Goal: Task Accomplishment & Management: Manage account settings

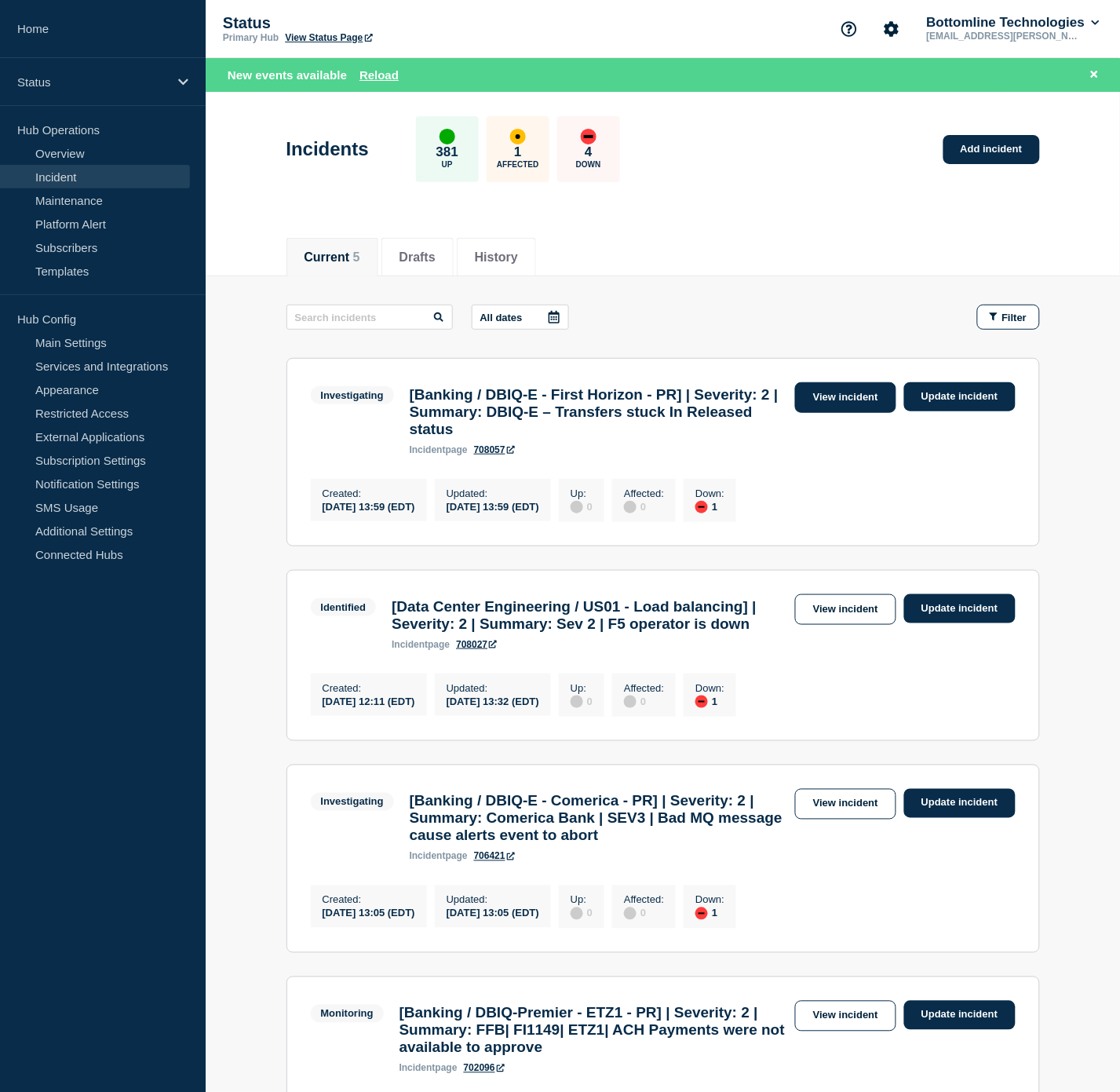
click at [833, 398] on link "View incident" at bounding box center [846, 397] width 101 height 30
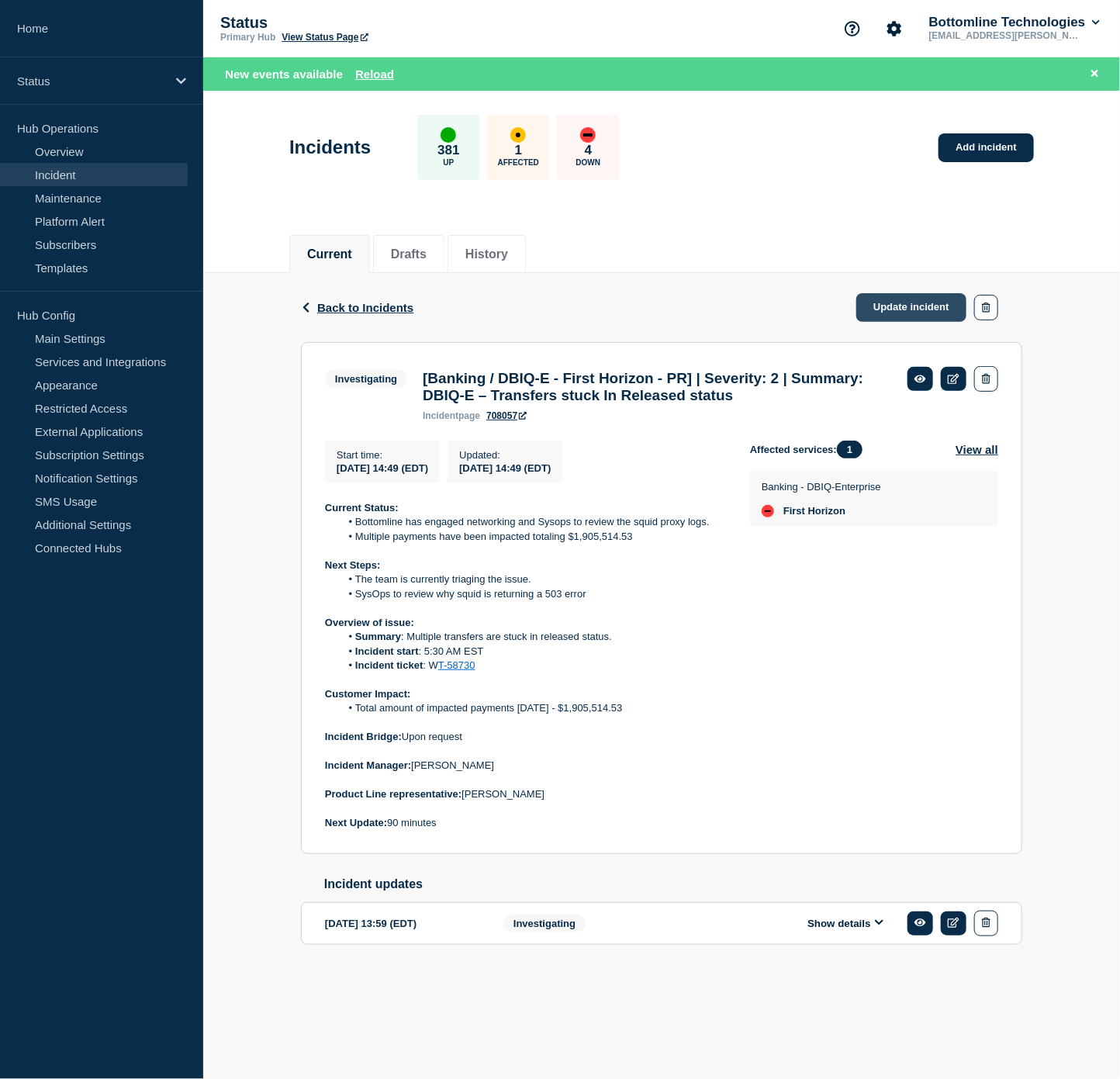
click at [923, 303] on link "Update incident" at bounding box center [911, 307] width 110 height 29
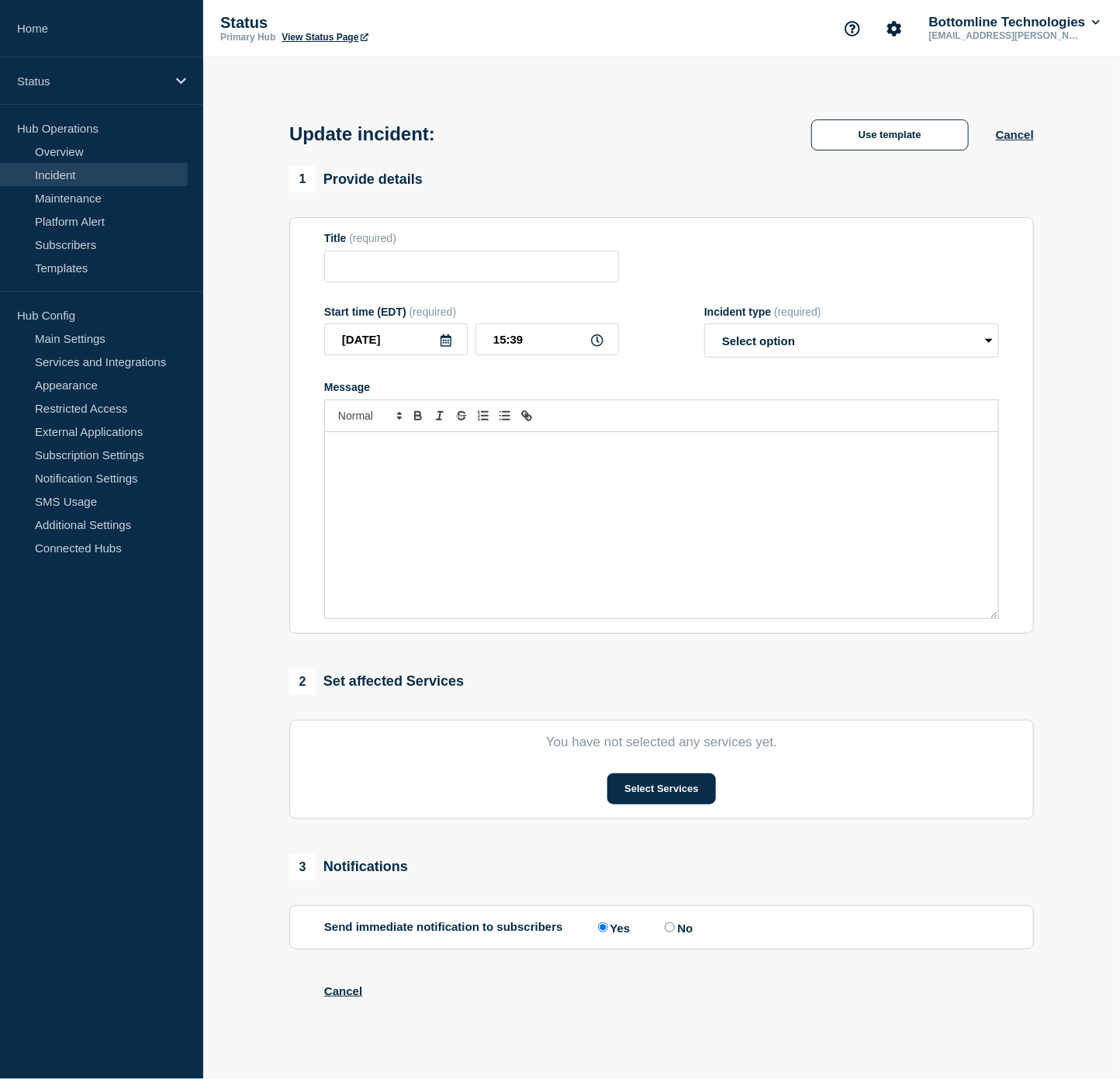
type input "[Banking / DBIQ-E - First Horizon - PR] | Severity: 2 | Summary: DBIQ-E – Trans…"
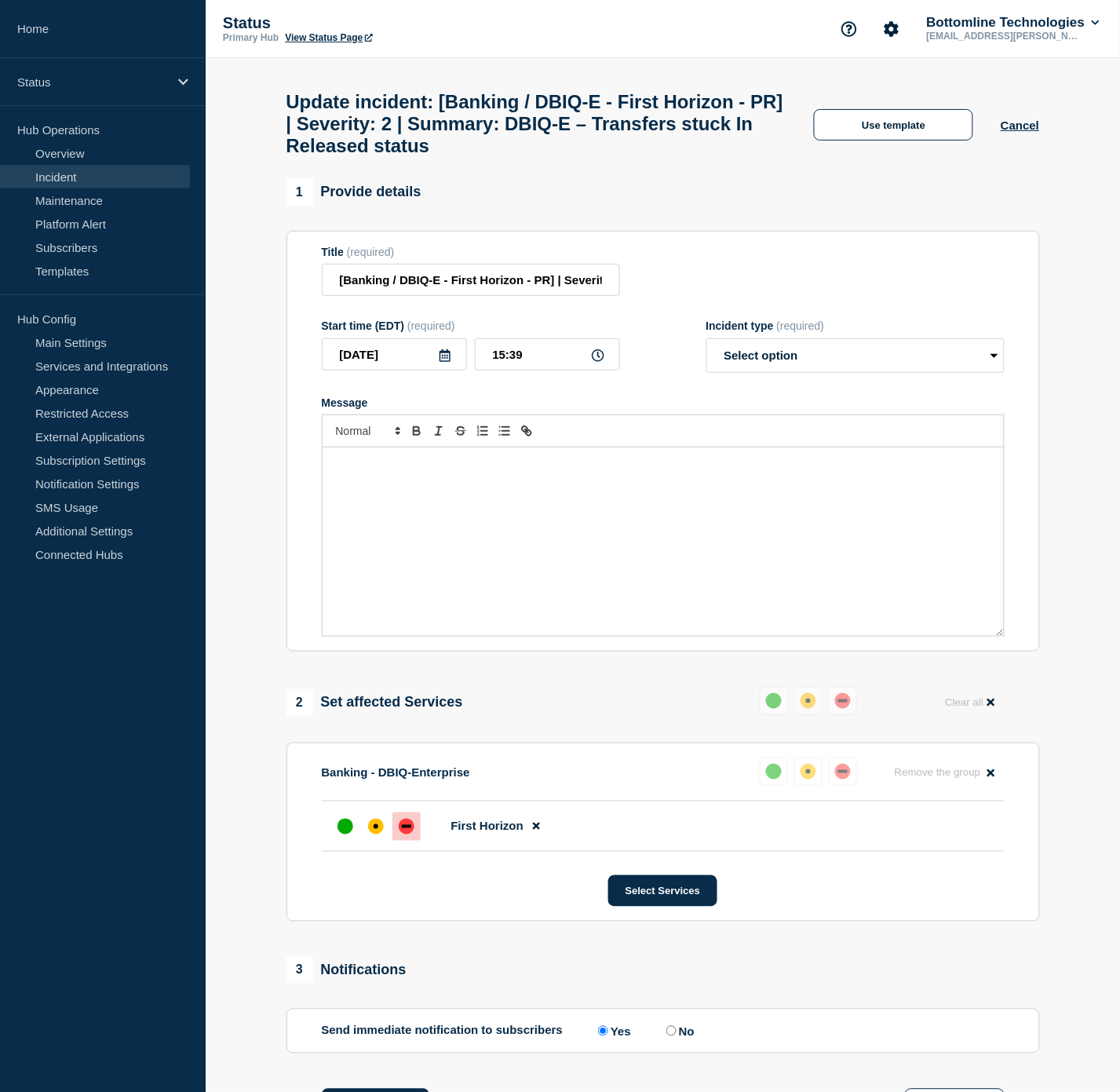
click at [866, 115] on div "Use template Cancel" at bounding box center [912, 124] width 252 height 33
click at [868, 127] on button "Use template" at bounding box center [893, 125] width 159 height 31
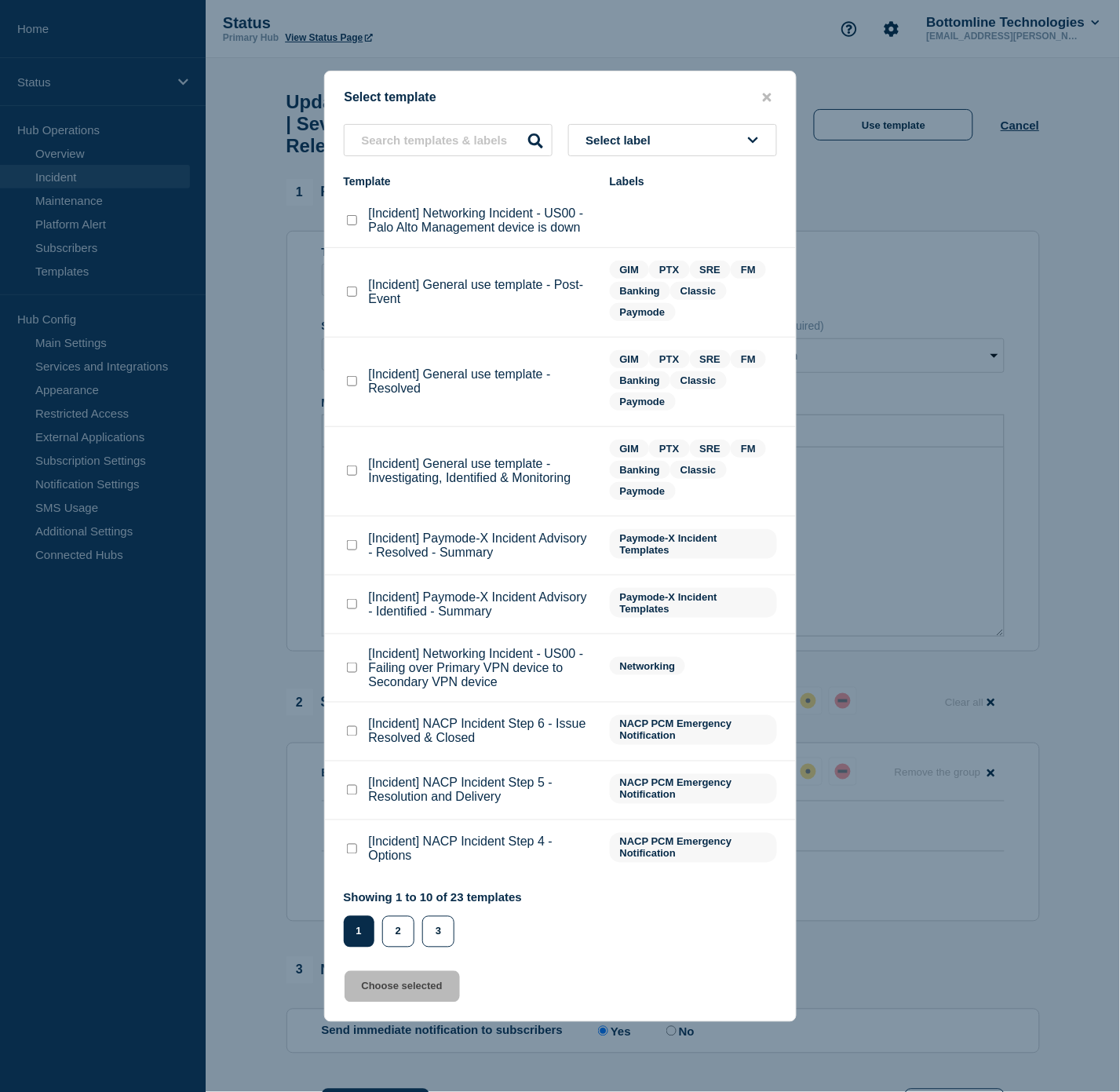
click at [349, 382] on checkbox"] "[Incident] General use template - Resolved checkbox" at bounding box center [352, 381] width 10 height 10
checkbox checkbox"] "true"
click at [377, 979] on button "Choose selected" at bounding box center [403, 987] width 115 height 31
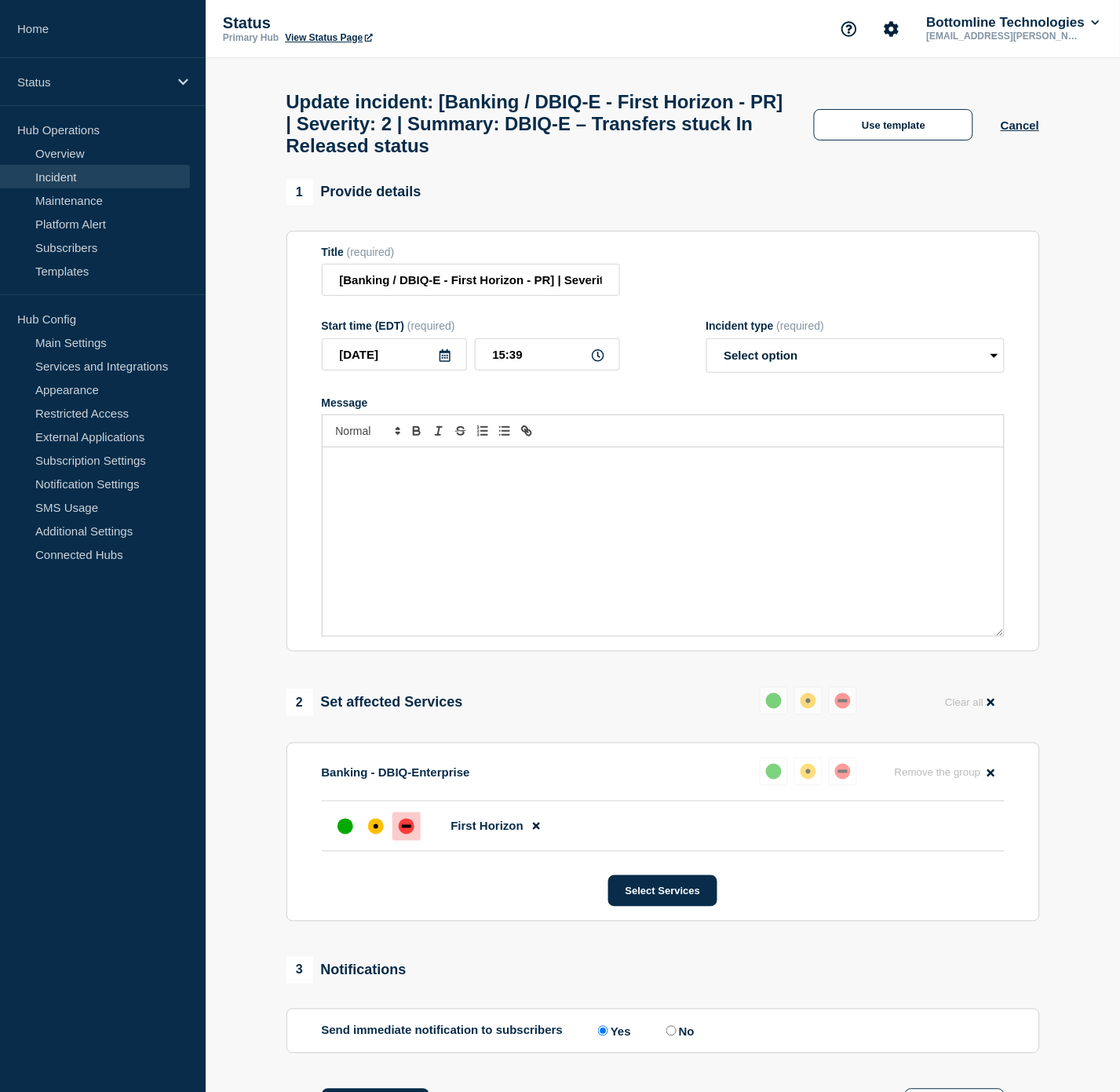
select select "resolved"
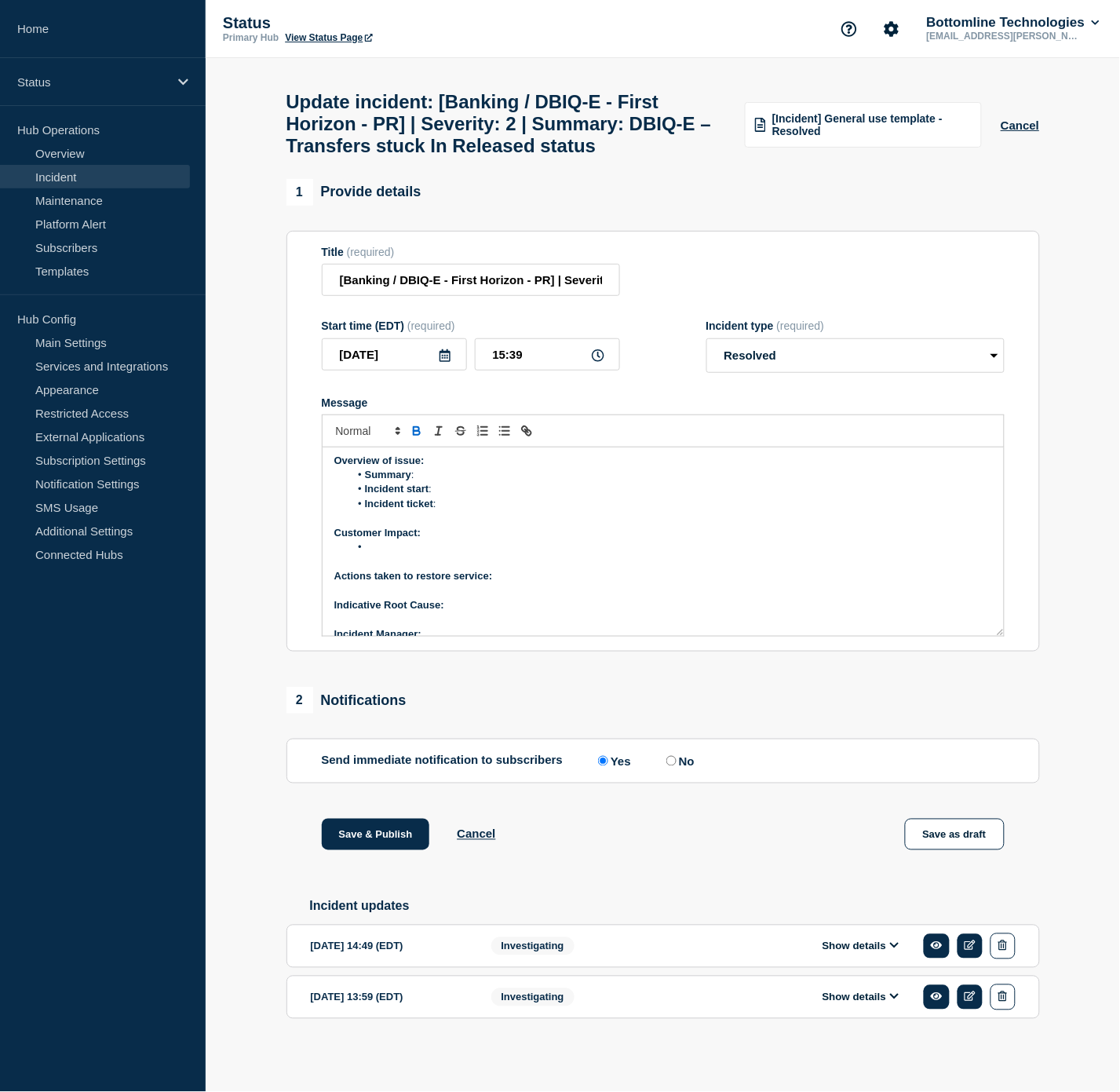
scroll to position [91, 0]
click at [873, 959] on div "Show details" at bounding box center [866, 947] width 300 height 26
click at [865, 959] on div "Show details" at bounding box center [866, 947] width 300 height 26
click at [858, 952] on button "Show details" at bounding box center [861, 947] width 87 height 14
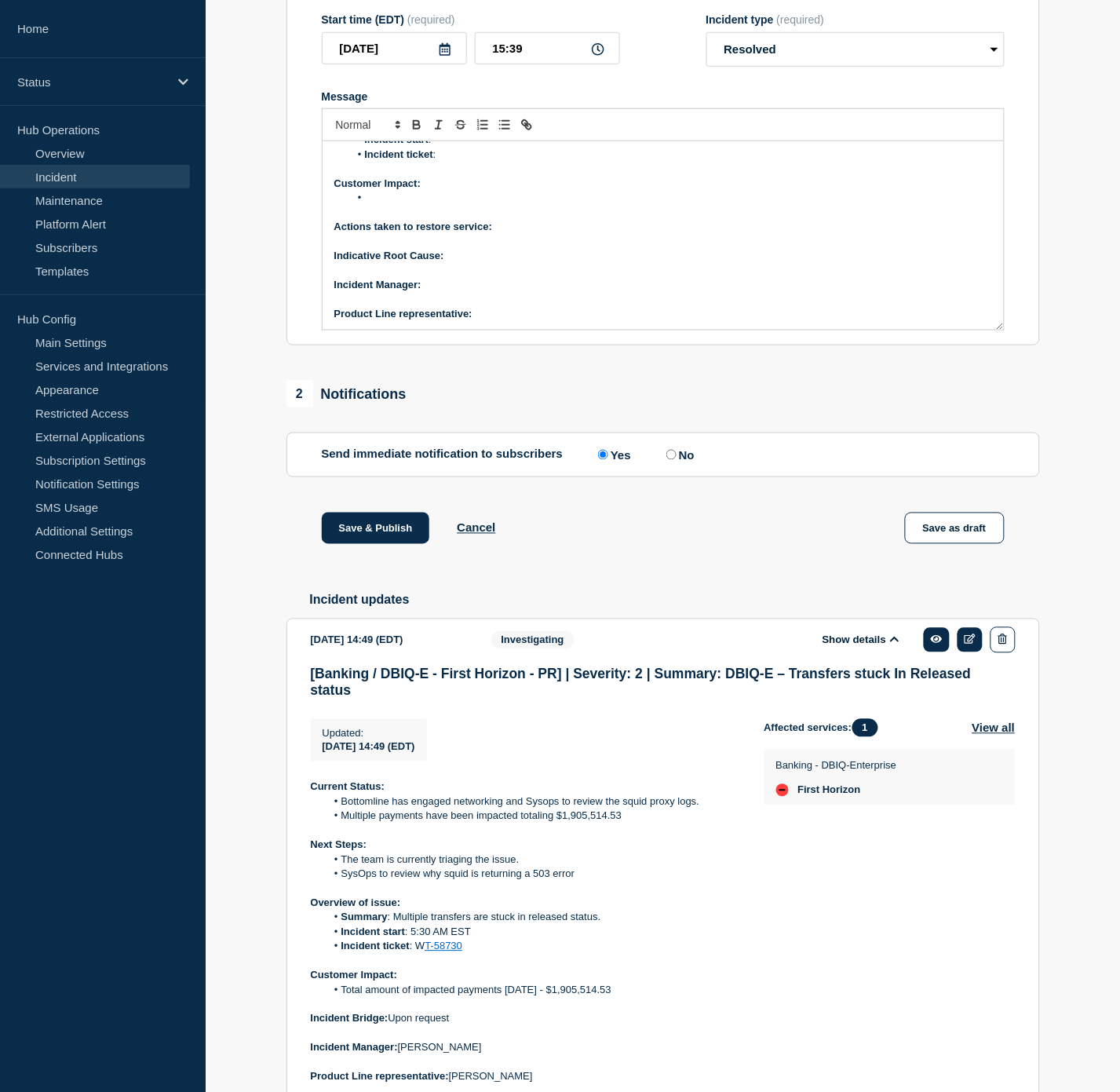
scroll to position [481, 0]
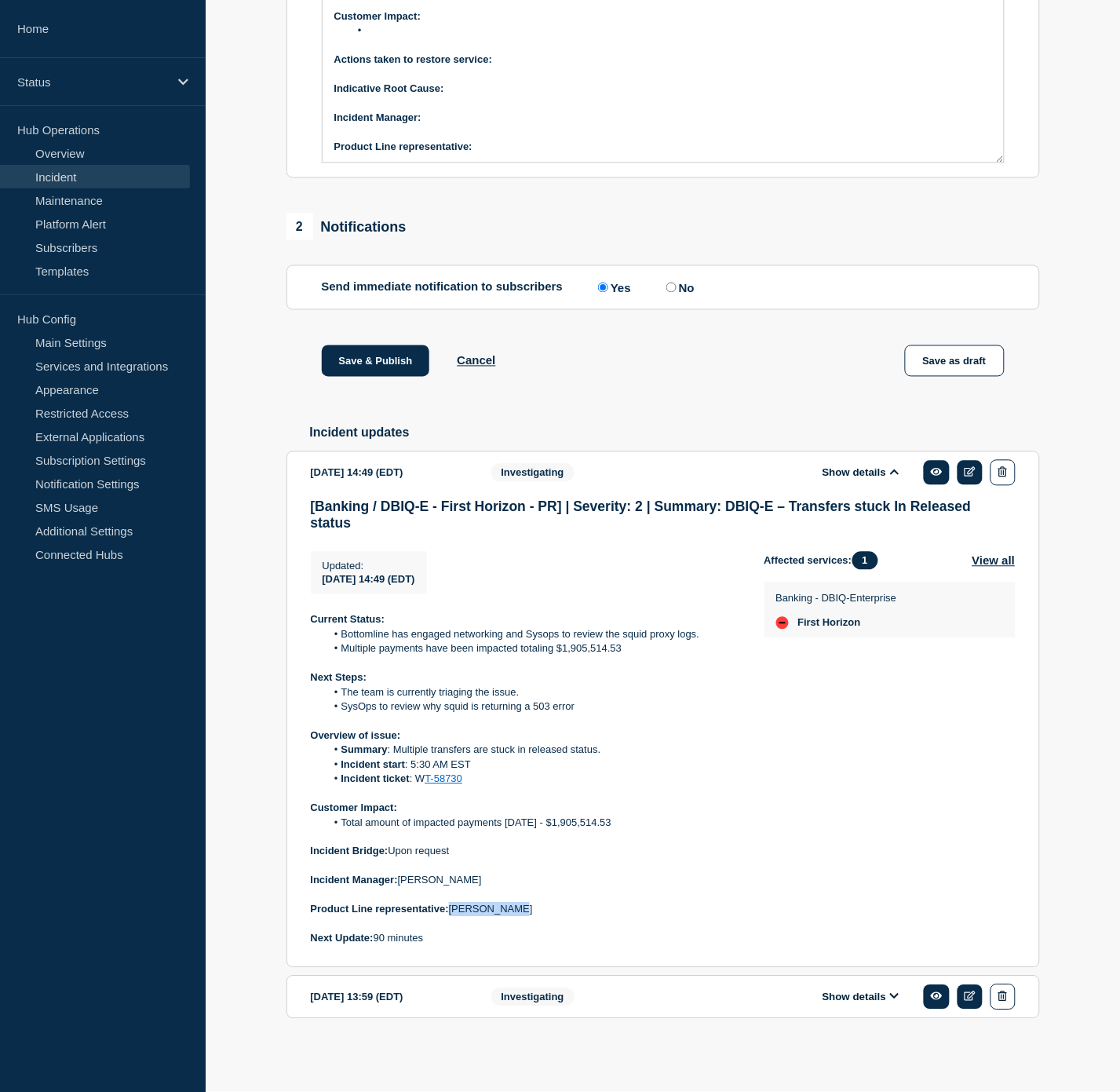
drag, startPoint x: 534, startPoint y: 949, endPoint x: 455, endPoint y: 951, distance: 79.0
click at [455, 917] on p "Product Line representative: [PERSON_NAME]" at bounding box center [525, 910] width 429 height 14
copy p "[PERSON_NAME]"
click at [509, 154] on p "Product Line representative:" at bounding box center [663, 146] width 658 height 14
click at [463, 125] on p "﻿Incident Manager:" at bounding box center [663, 118] width 658 height 14
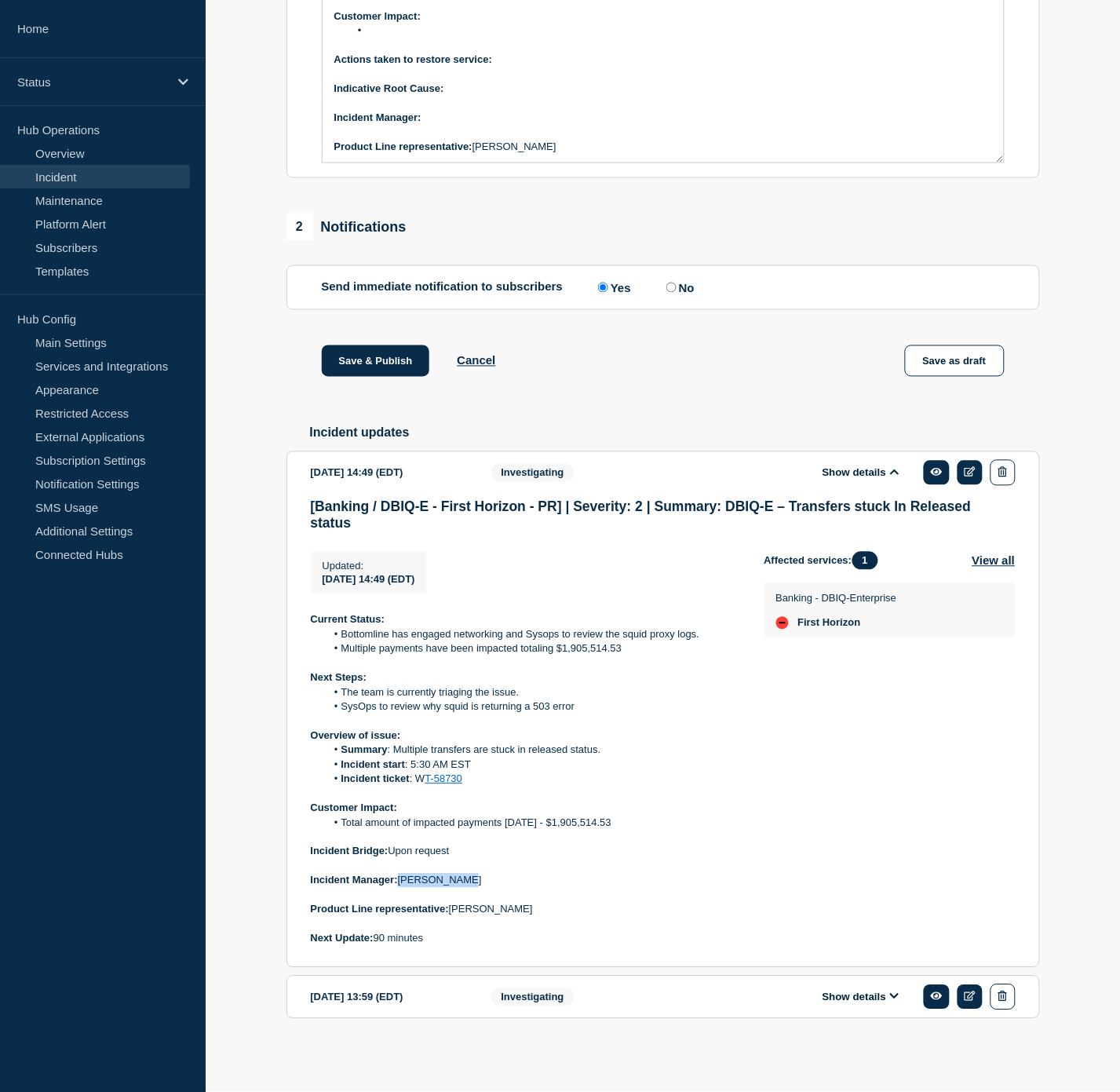
drag, startPoint x: 471, startPoint y: 916, endPoint x: 402, endPoint y: 926, distance: 69.7
click at [402, 888] on p "Incident Manager: [PERSON_NAME]" at bounding box center [525, 880] width 429 height 14
copy p "[PERSON_NAME]"
click at [443, 125] on p "﻿Incident Manager:" at bounding box center [663, 118] width 658 height 14
click at [483, 96] on p "Indicative Root Cause:" at bounding box center [663, 89] width 658 height 14
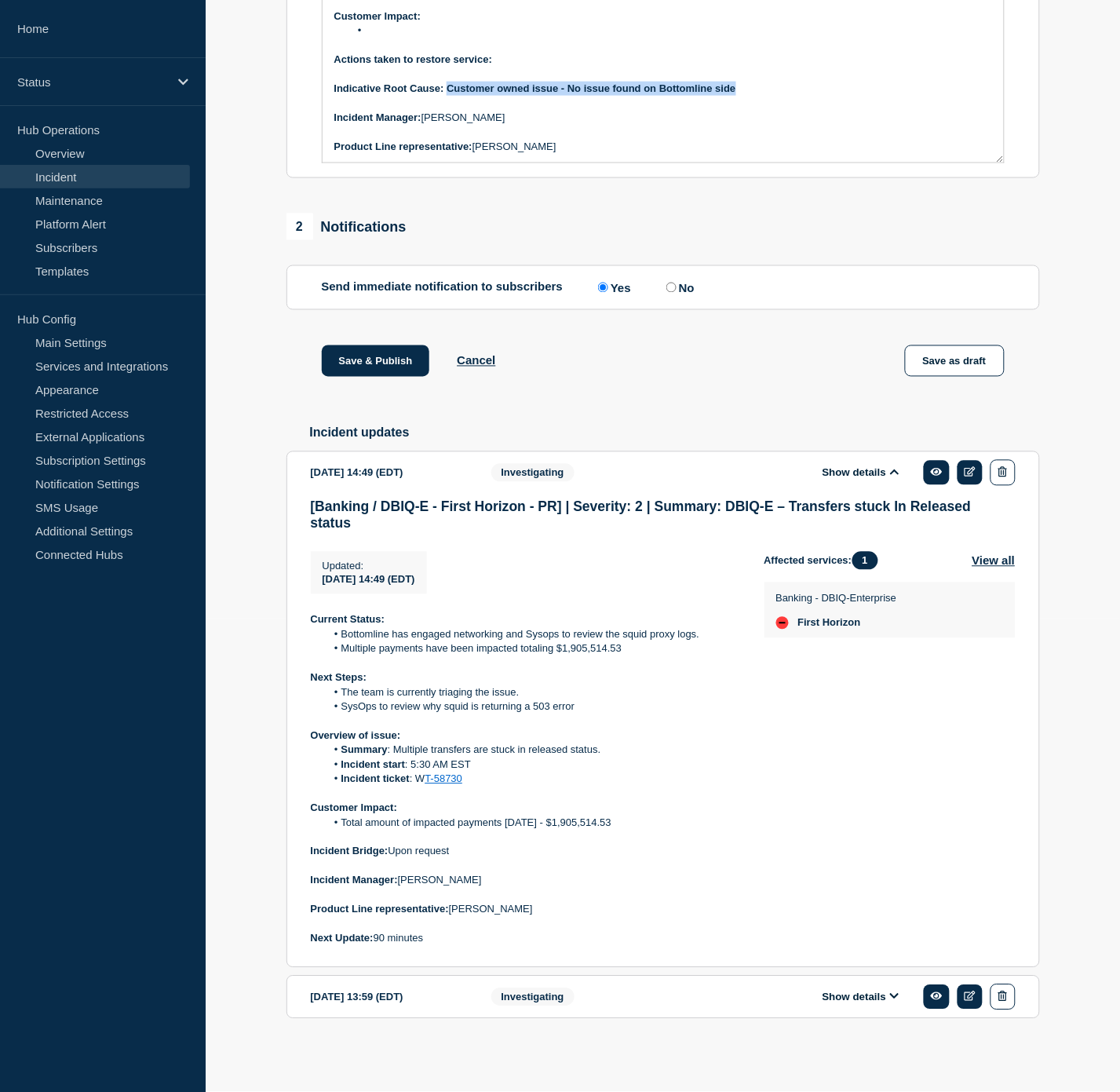
drag, startPoint x: 744, startPoint y: 121, endPoint x: 462, endPoint y: 131, distance: 282.2
click at [450, 96] on p "Indicative Root Cause: Customer owned issue - No issue found on Bottomline side" at bounding box center [663, 89] width 658 height 14
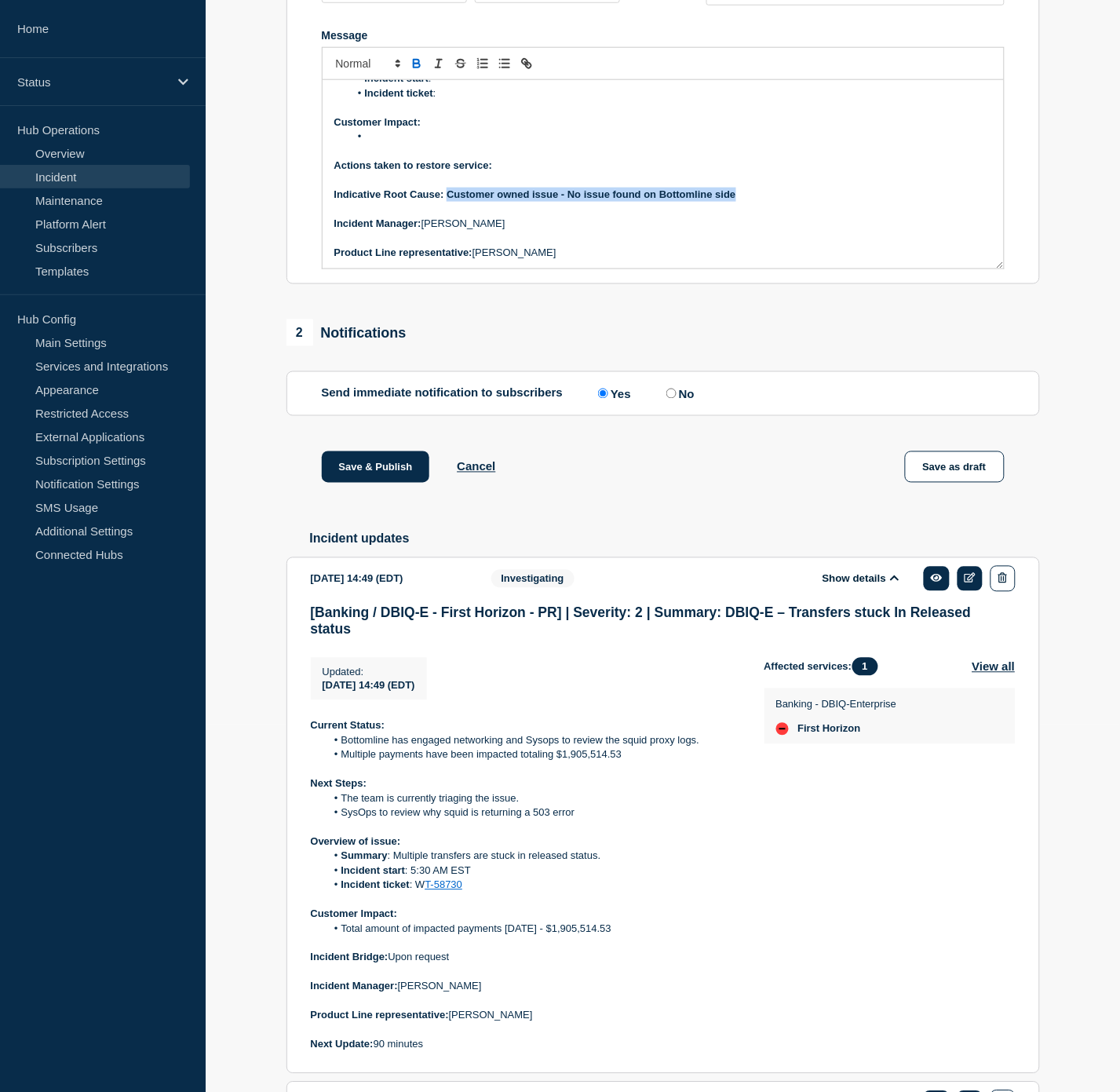
scroll to position [218, 0]
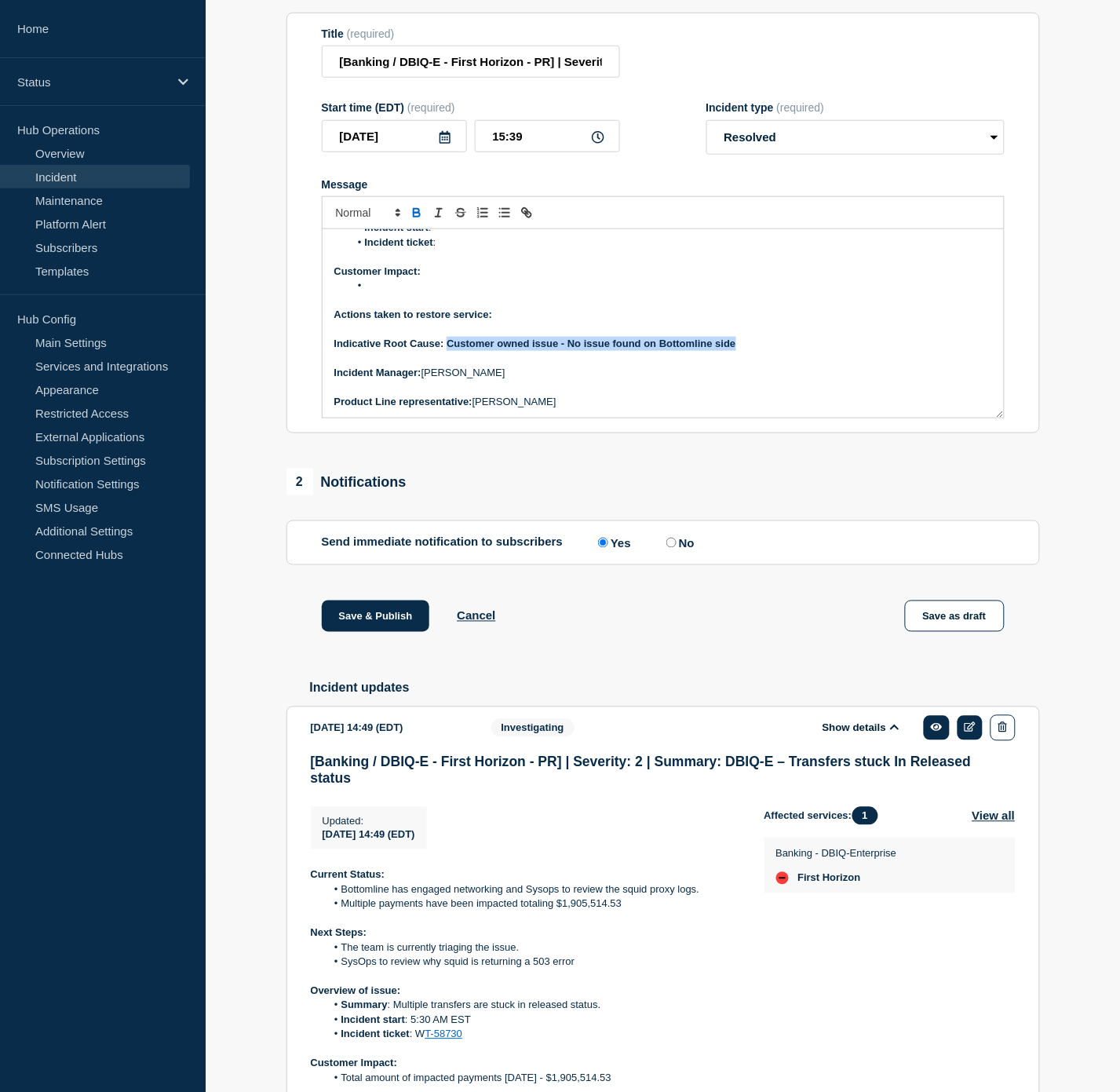
click at [414, 220] on icon "Toggle bold text" at bounding box center [416, 213] width 14 height 14
click at [522, 322] on p "Actions taken to restore service:" at bounding box center [663, 315] width 658 height 14
drag, startPoint x: 621, startPoint y: 353, endPoint x: 498, endPoint y: 356, distance: 123.0
click at [498, 322] on p "Actions taken to restore service: Customer owned issue" at bounding box center [663, 315] width 658 height 14
click at [409, 220] on icon "Toggle bold text" at bounding box center [416, 213] width 14 height 14
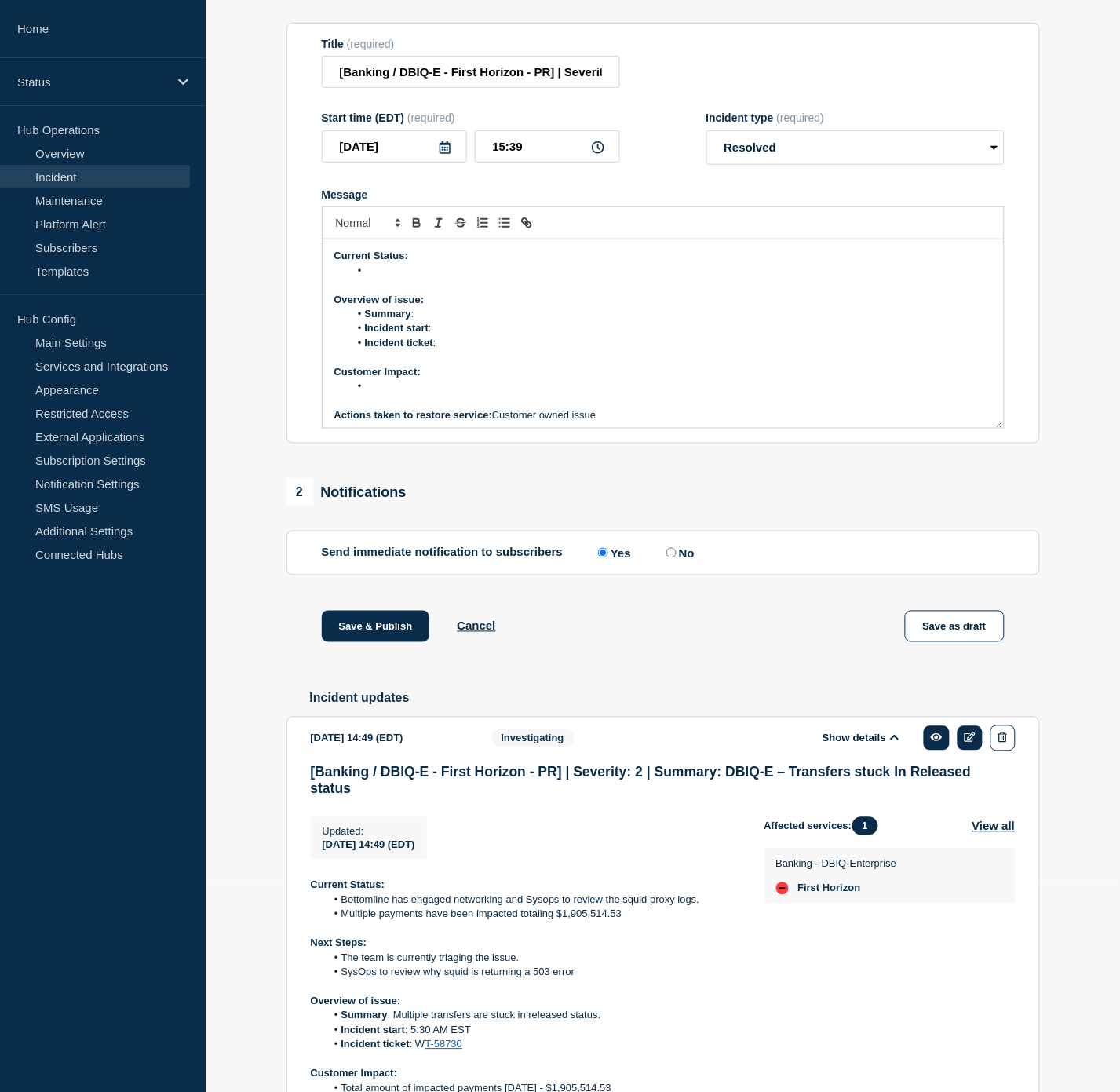
scroll to position [519, 0]
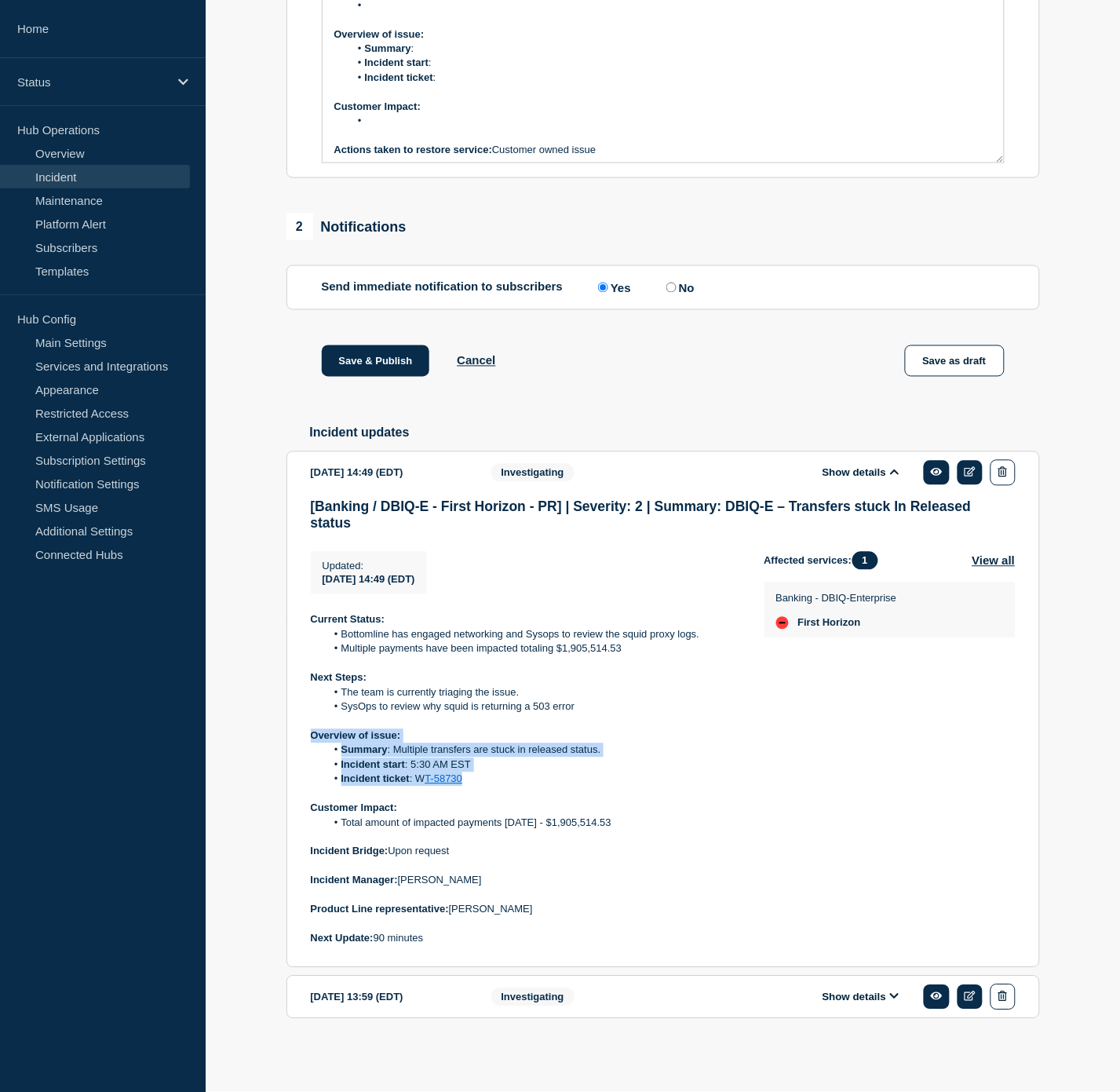
drag, startPoint x: 466, startPoint y: 779, endPoint x: 296, endPoint y: 732, distance: 176.4
click at [296, 732] on section "[DATE] 14:49 (EDT) Show details Investigating [Banking / DBIQ-E - First Horizon…" at bounding box center [663, 710] width 753 height 517
copy div "Overview of issue: Summary : Multiple transfers are stuck in released status. I…"
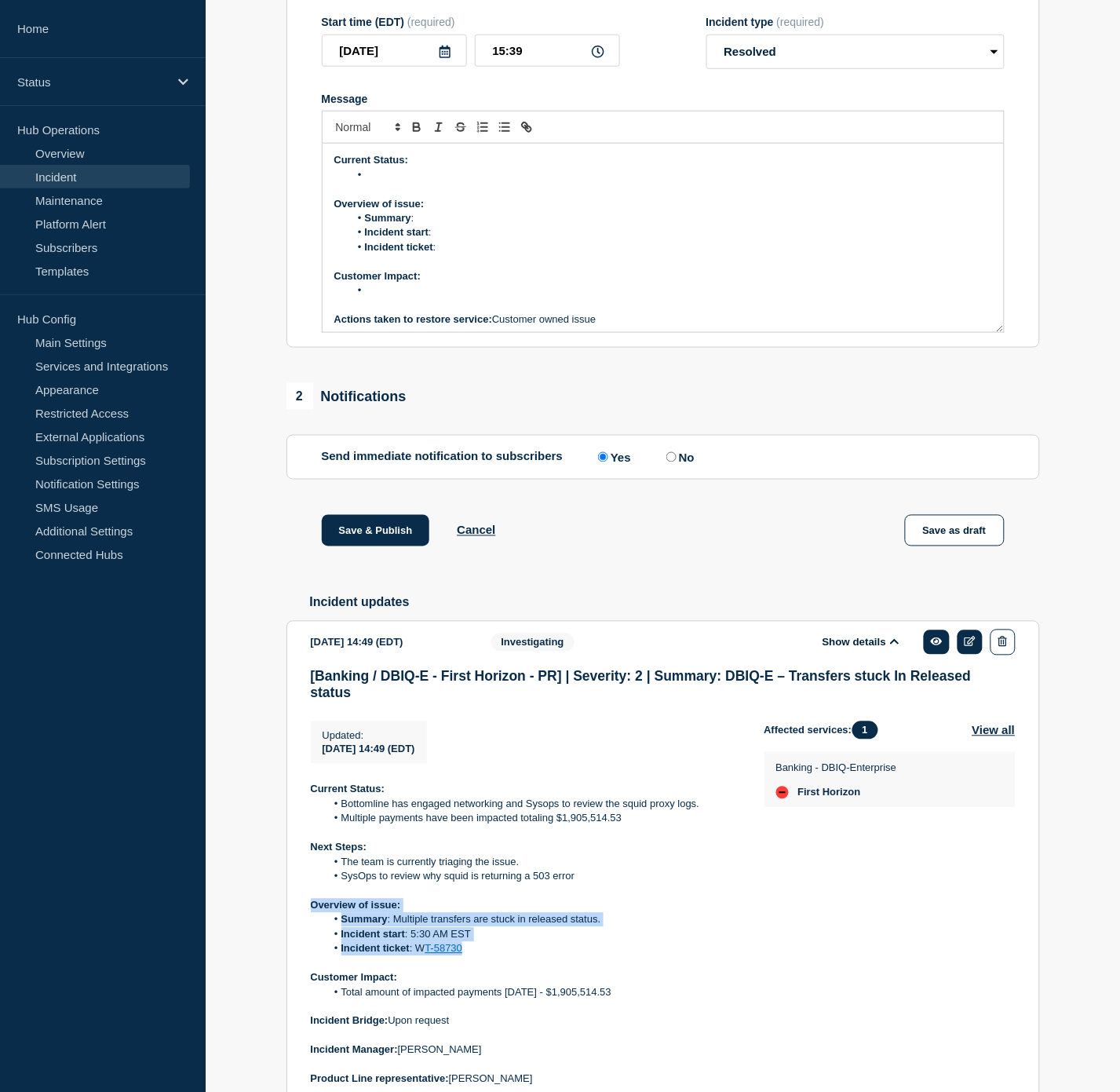
scroll to position [0, 0]
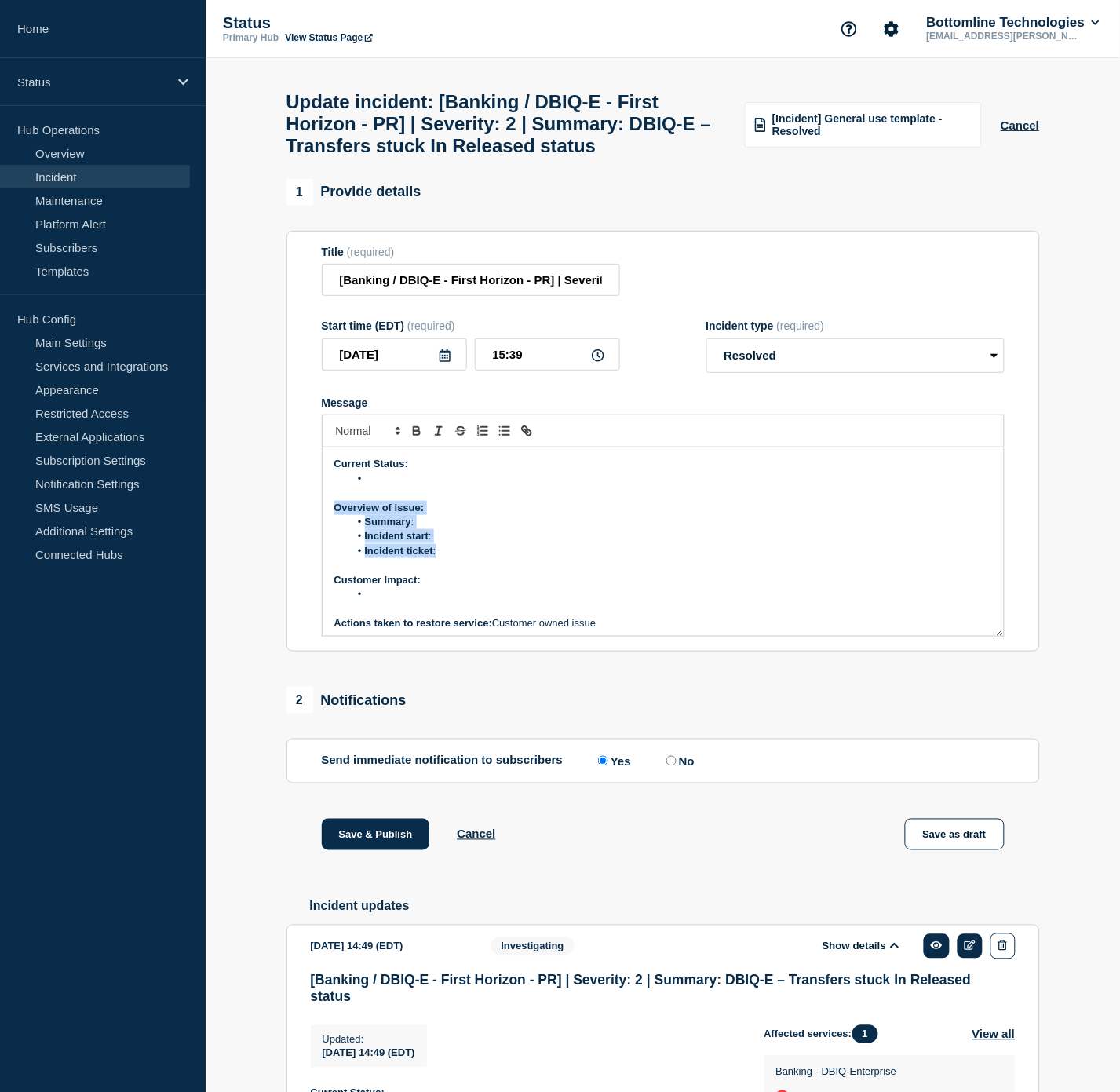
drag, startPoint x: 445, startPoint y: 592, endPoint x: 331, endPoint y: 553, distance: 120.5
click at [331, 553] on div "Current Status: Overview of issue: Summary : Incident start : Incident ticket :…" at bounding box center [663, 541] width 681 height 188
click at [403, 602] on li "Message" at bounding box center [671, 594] width 643 height 14
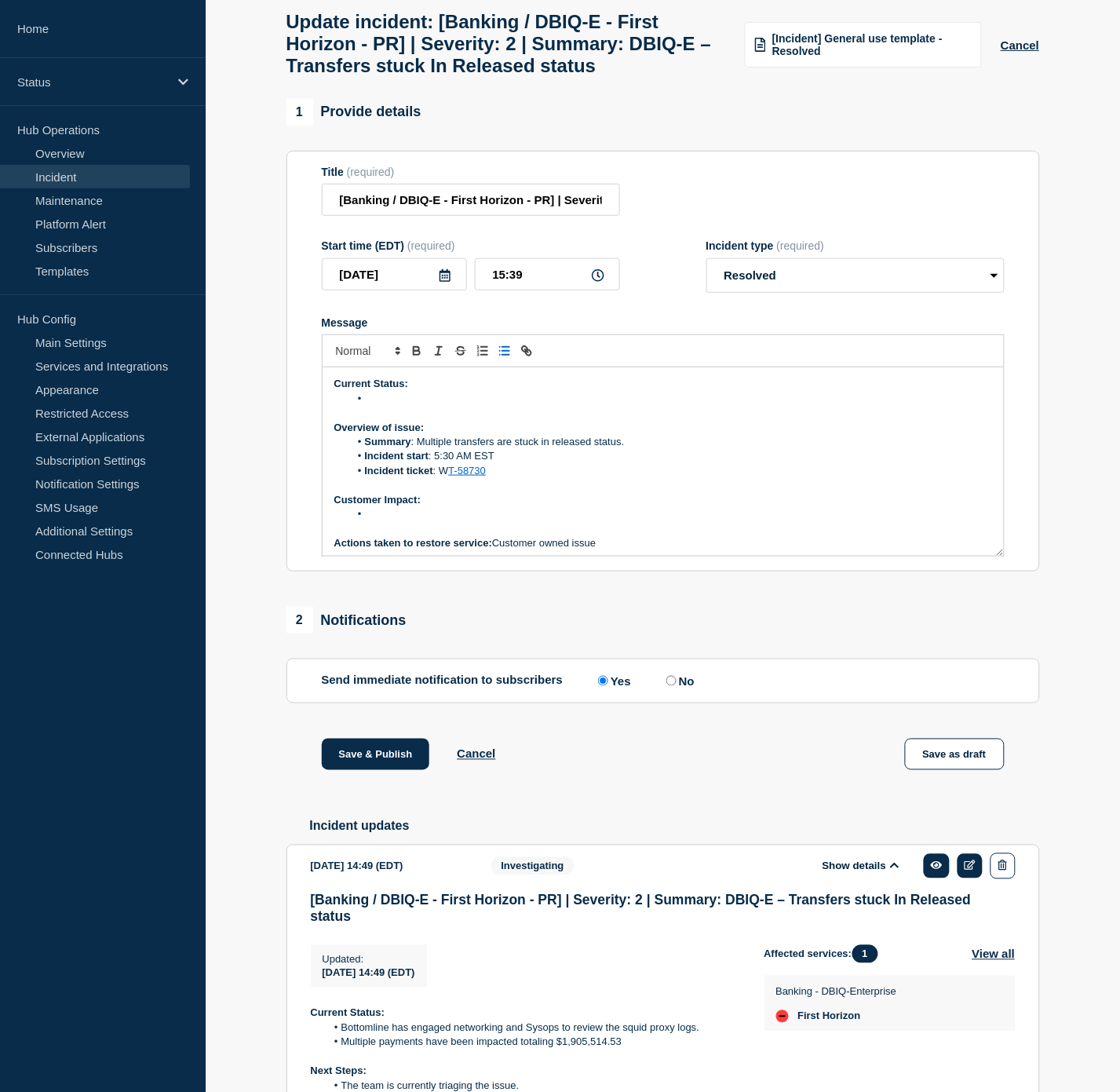
scroll to position [436, 0]
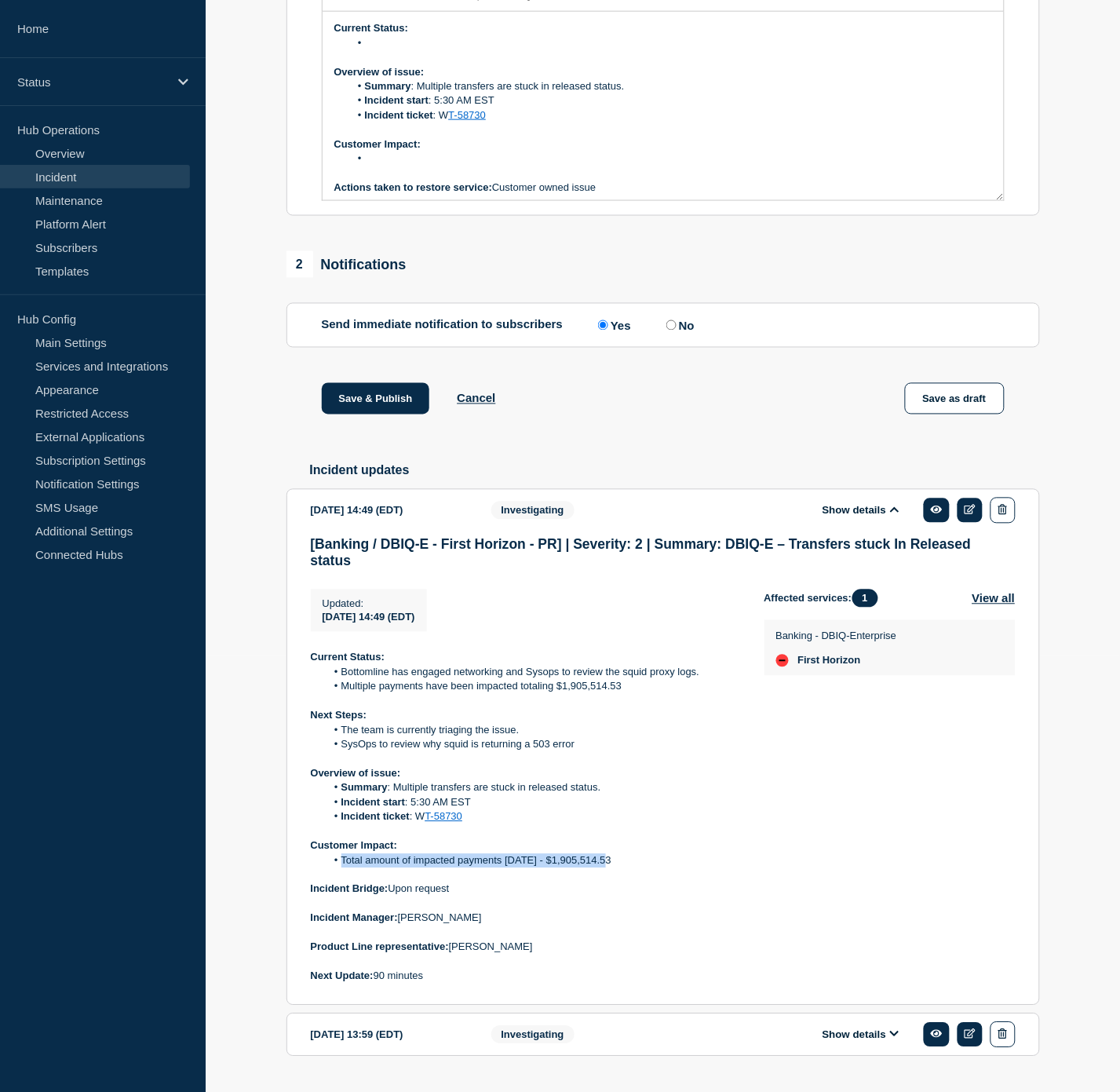
drag, startPoint x: 628, startPoint y: 908, endPoint x: 342, endPoint y: 907, distance: 286.0
click at [342, 869] on li "Total amount of impacted payments [DATE] - $1,905,514.53" at bounding box center [532, 861] width 413 height 14
copy li "Total amount of impacted payments [DATE] - $1,905,514.53"
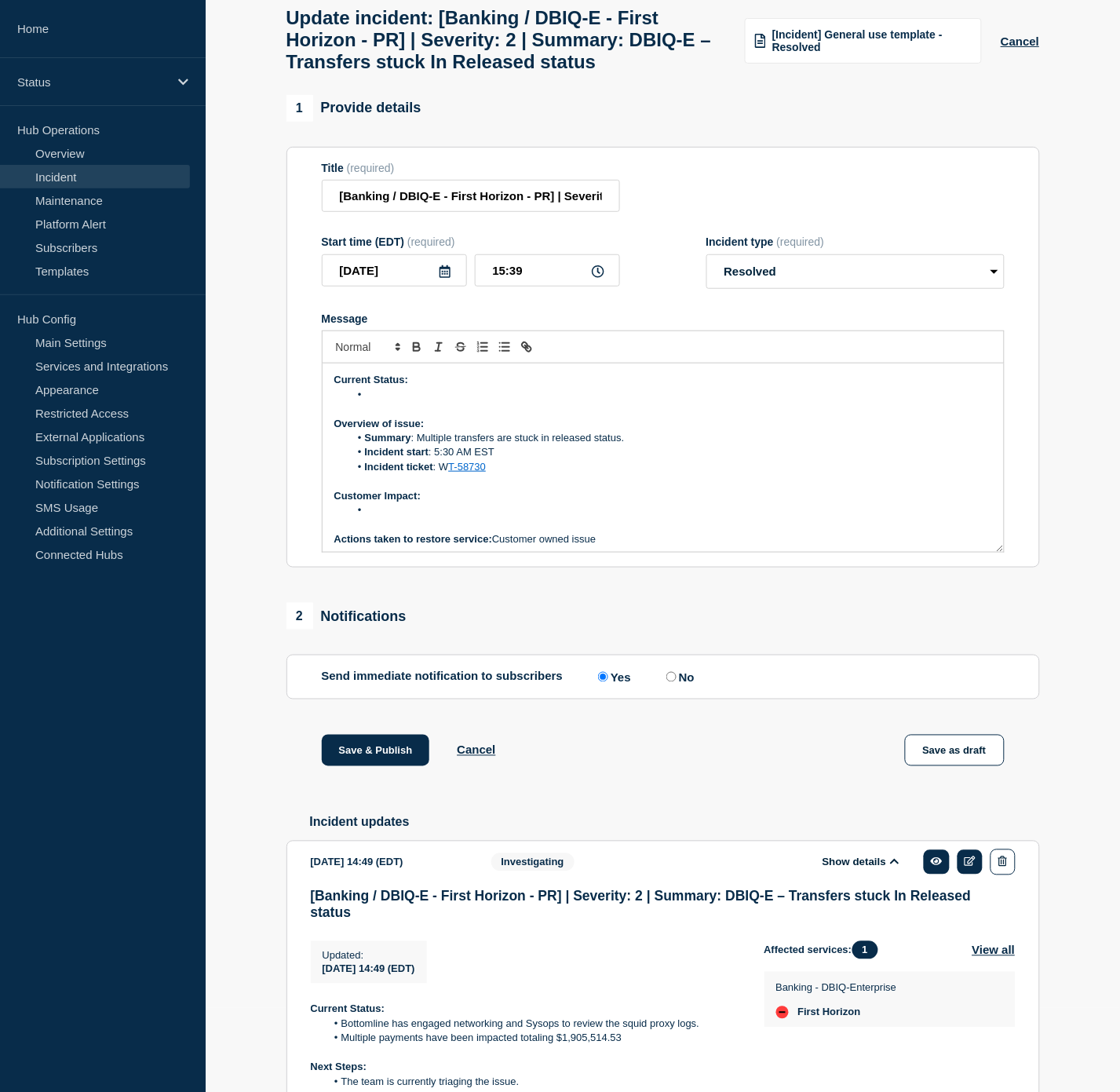
scroll to position [0, 0]
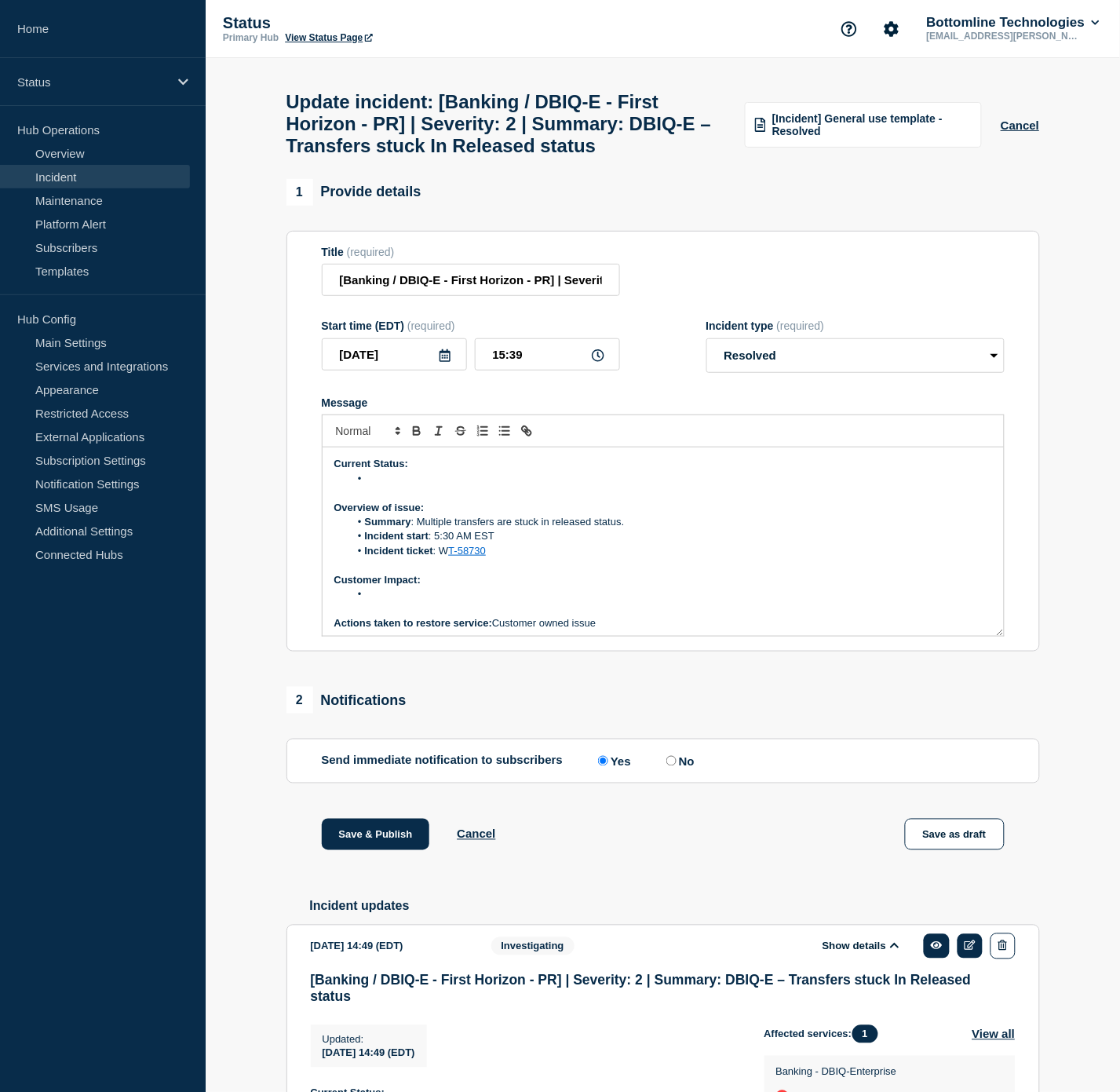
click at [413, 602] on li "Message" at bounding box center [671, 594] width 643 height 14
click at [687, 587] on p "Customer Impact:" at bounding box center [663, 580] width 658 height 14
click at [438, 487] on li "Message" at bounding box center [671, 479] width 643 height 14
click at [458, 487] on li "Message" at bounding box center [671, 479] width 643 height 14
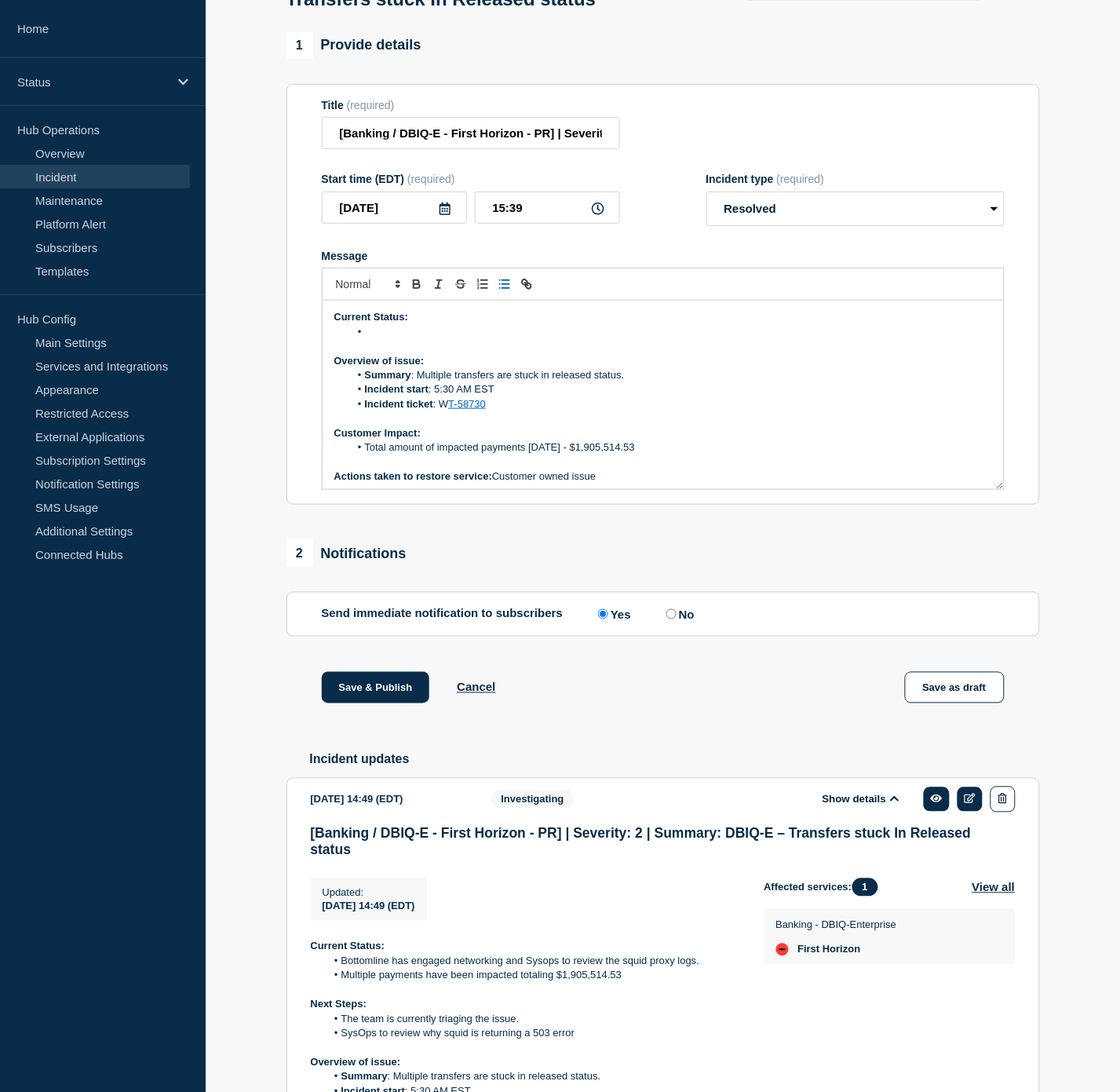
scroll to position [175, 0]
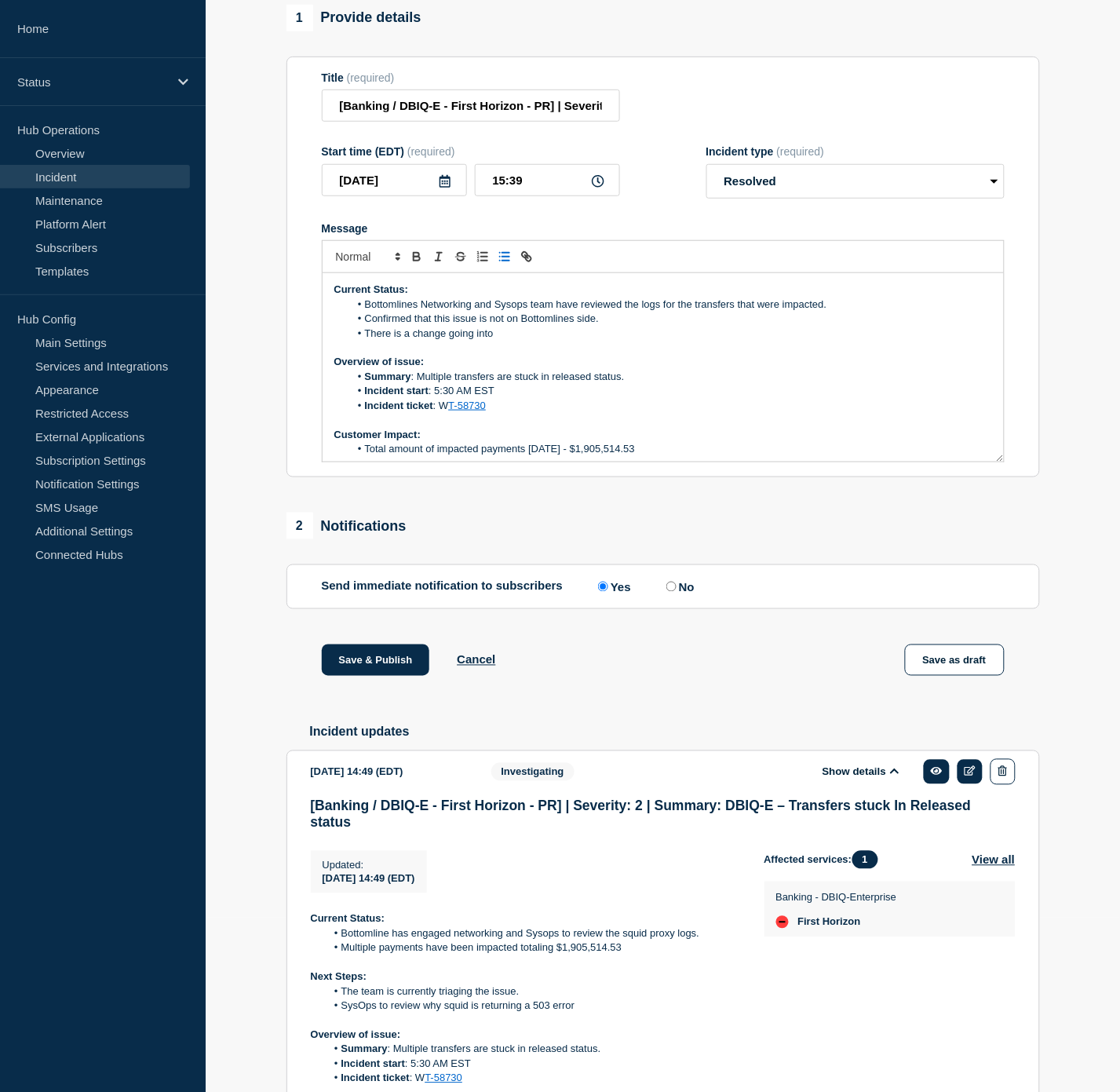
click at [411, 341] on li "There is a change going into" at bounding box center [671, 333] width 643 height 14
click at [548, 341] on li "There is a code change going into" at bounding box center [671, 333] width 643 height 14
drag, startPoint x: 678, startPoint y: 377, endPoint x: 328, endPoint y: 332, distance: 352.9
click at [328, 332] on div "Current Status: Bottomlines Networking and Sysops team have reviewed the logs f…" at bounding box center [663, 367] width 681 height 188
copy div "Current Status: Bottomlines Networking and Sysops team have reviewed the logs f…"
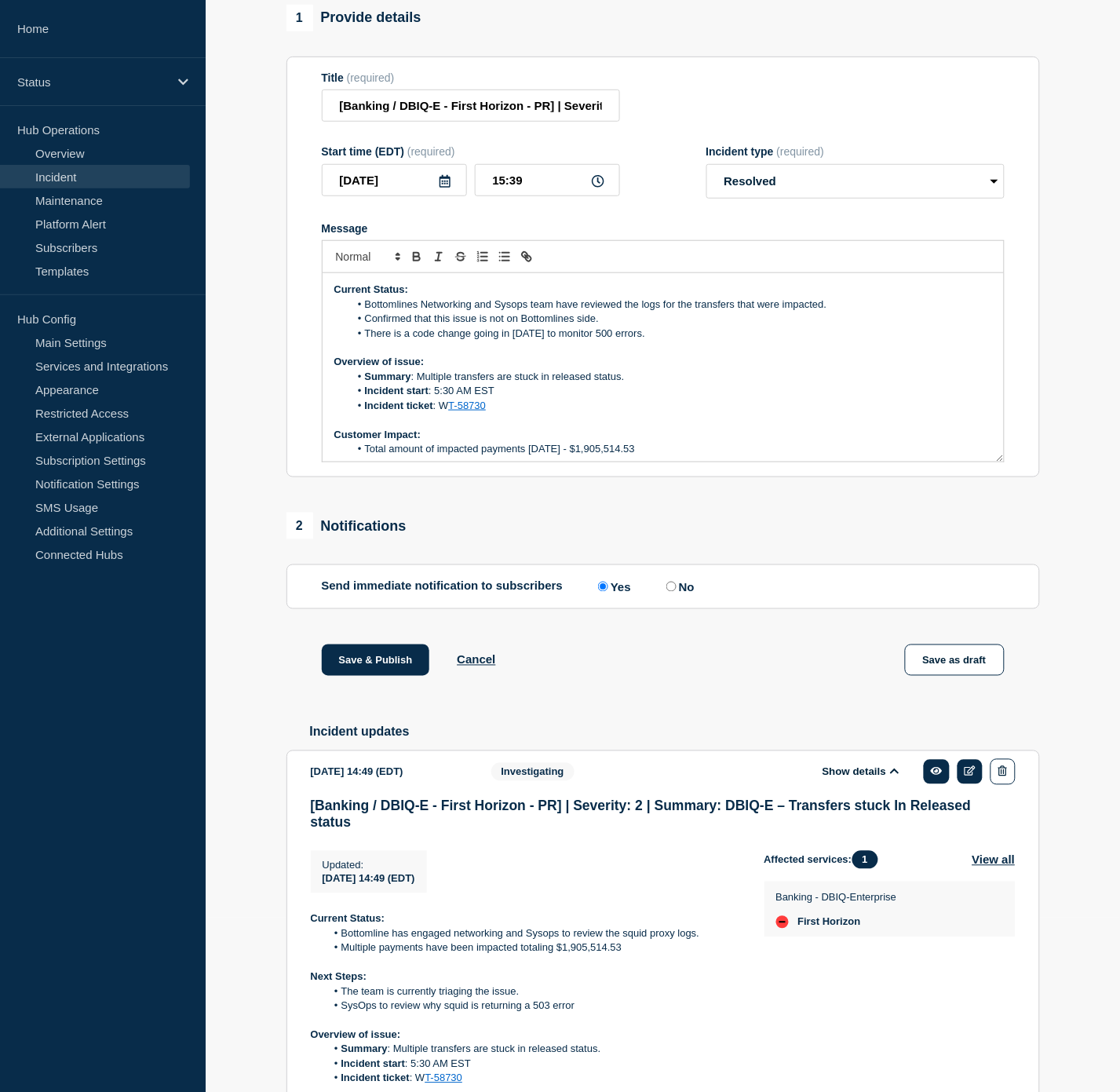
drag, startPoint x: 646, startPoint y: 696, endPoint x: 639, endPoint y: 640, distance: 56.4
click at [646, 688] on div "Save & Publish Cancel Save as draft" at bounding box center [663, 680] width 753 height 70
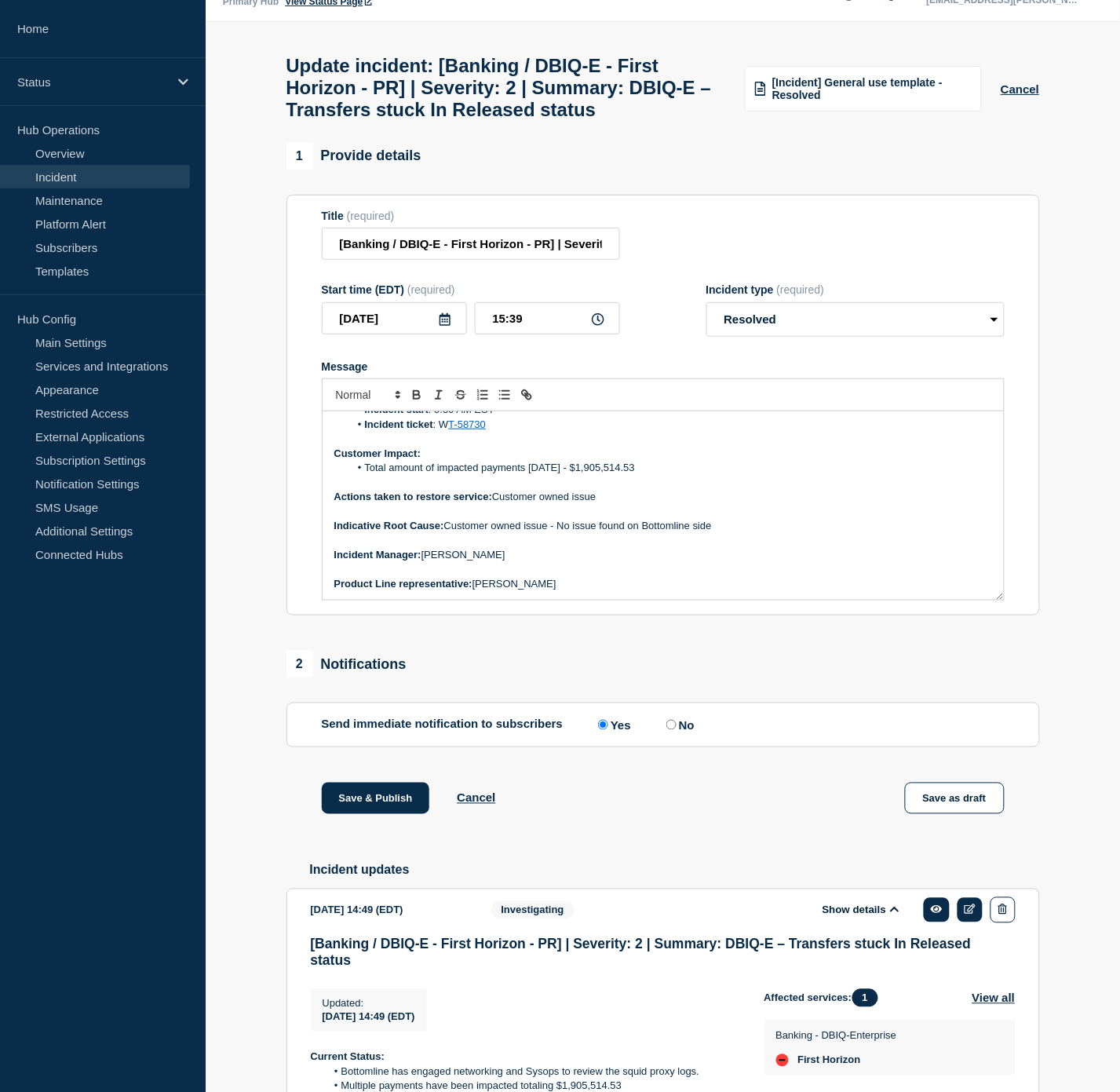
scroll to position [0, 0]
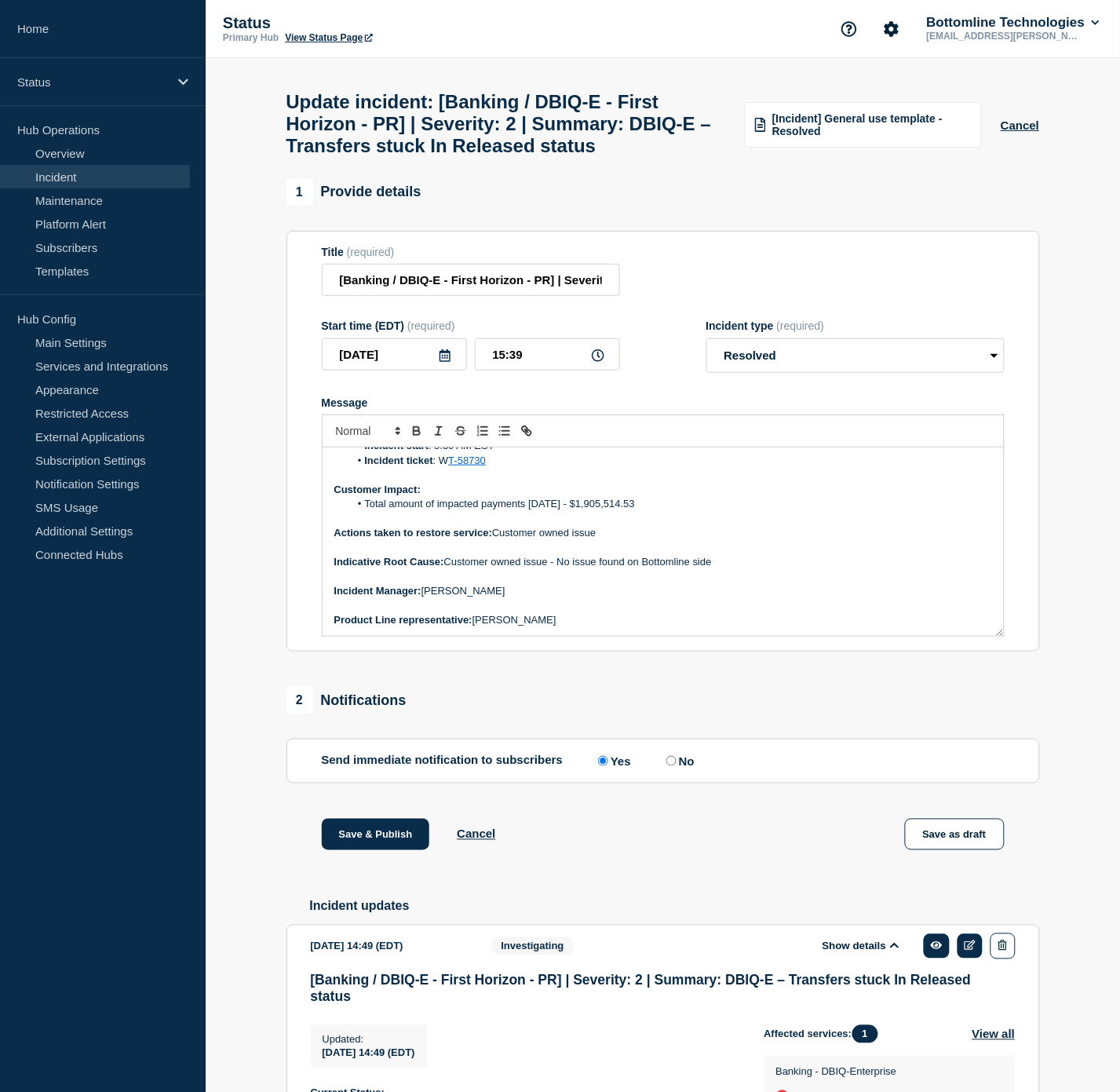
click at [799, 612] on p "Message" at bounding box center [663, 605] width 658 height 14
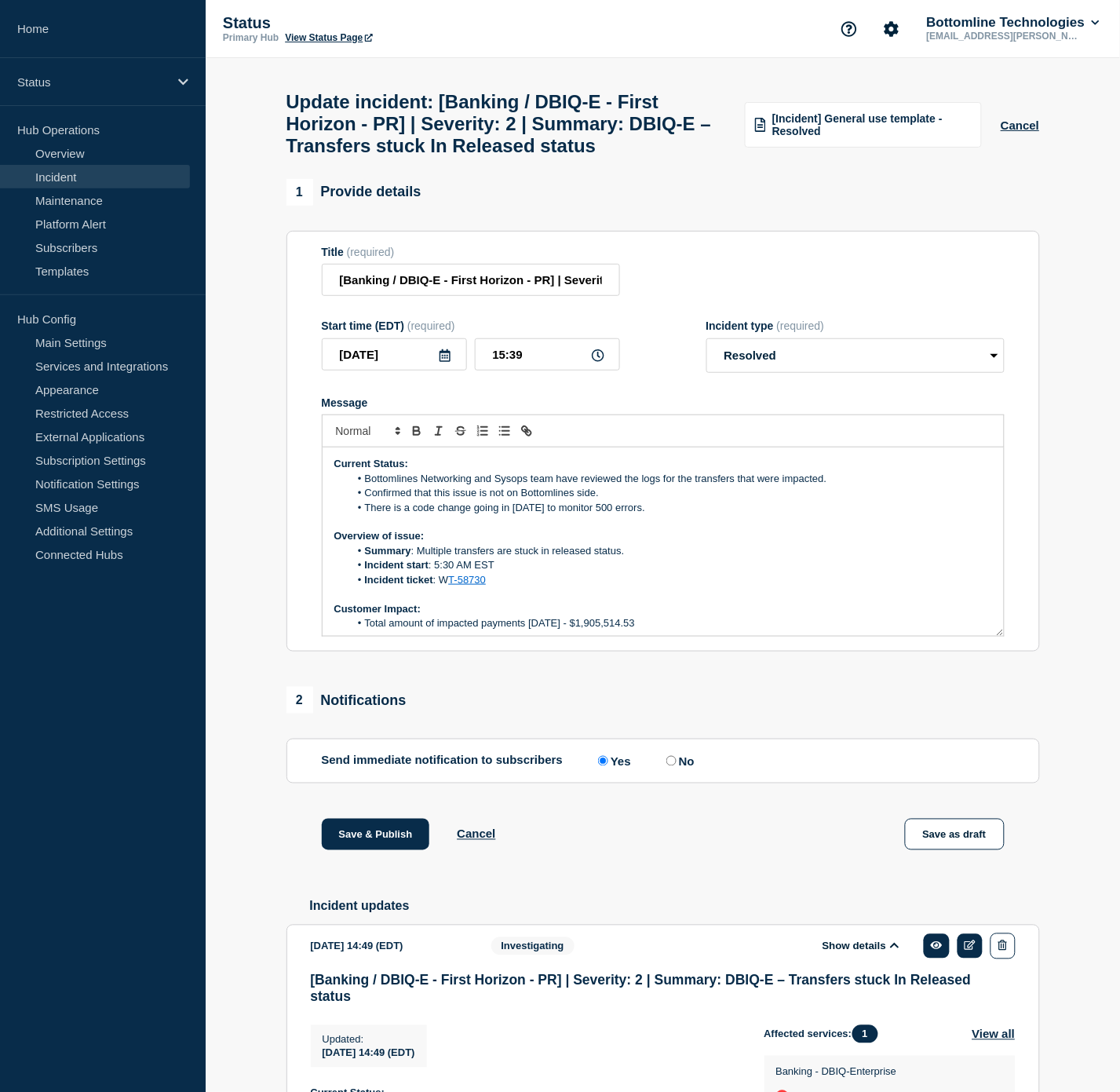
click at [632, 500] on li "Confirmed that this issue is not on Bottomlines side." at bounding box center [671, 493] width 643 height 14
click at [728, 587] on li "Incident ticket : W T-58730" at bounding box center [671, 580] width 643 height 14
drag, startPoint x: 665, startPoint y: 546, endPoint x: 366, endPoint y: 542, distance: 299.0
click at [366, 515] on li "There is a code change going in [DATE] to monitor 500 errors." at bounding box center [671, 508] width 643 height 14
click at [676, 559] on li "Summary : Multiple transfers are stuck in released status." at bounding box center [671, 551] width 643 height 14
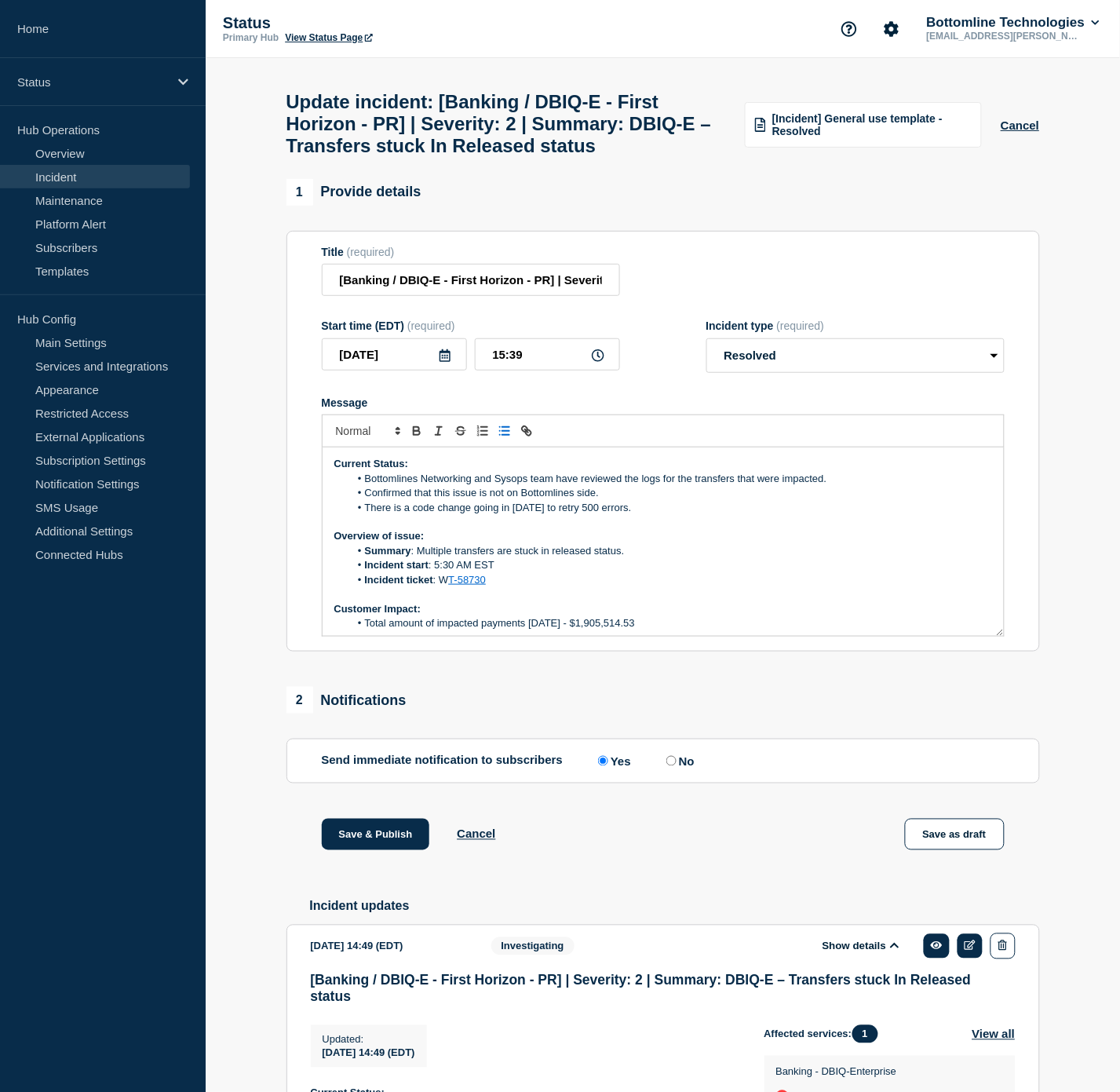
click at [662, 543] on p "Overview of issue:" at bounding box center [663, 536] width 658 height 14
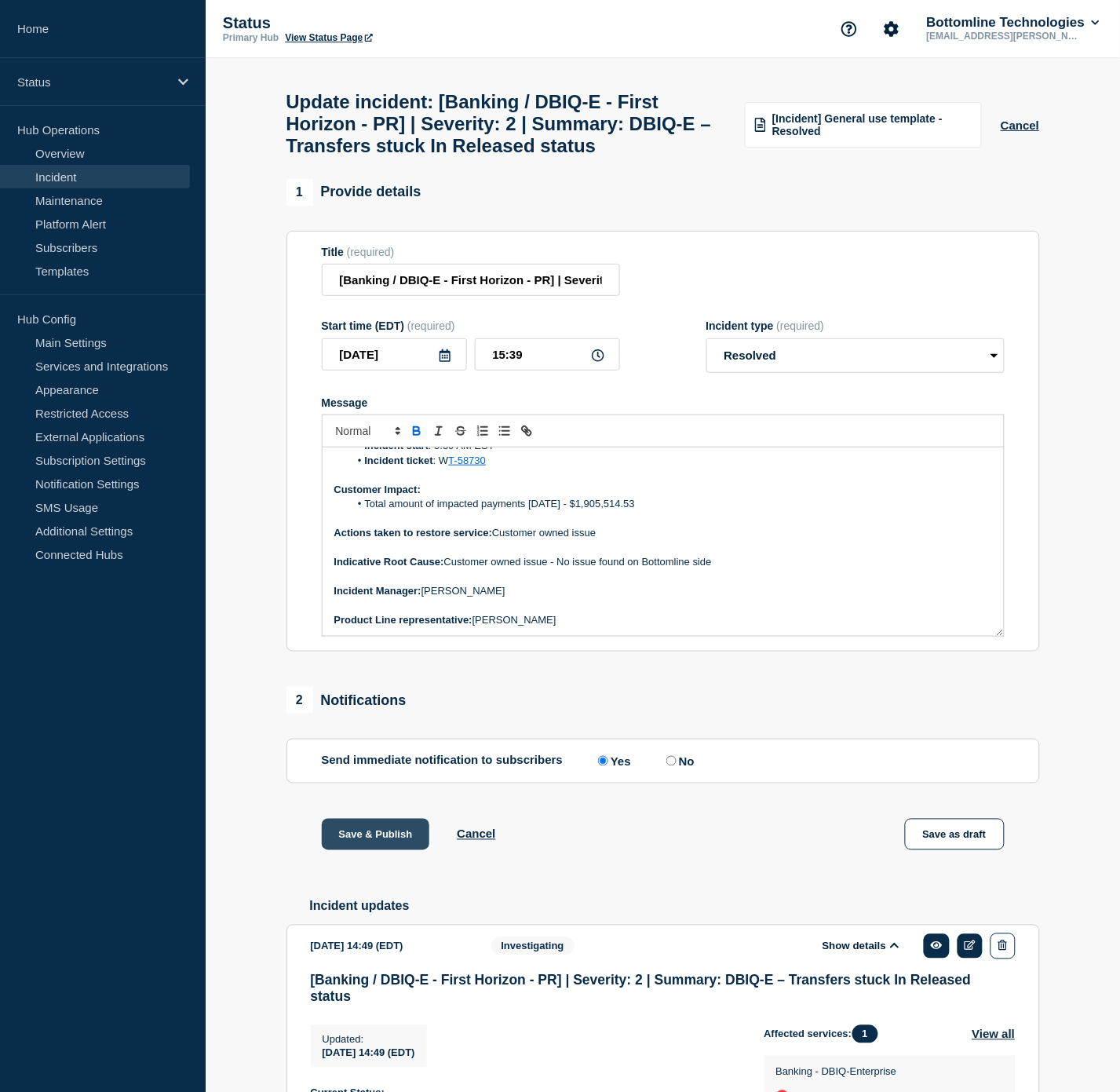
click at [394, 850] on button "Save & Publish" at bounding box center [375, 835] width 108 height 31
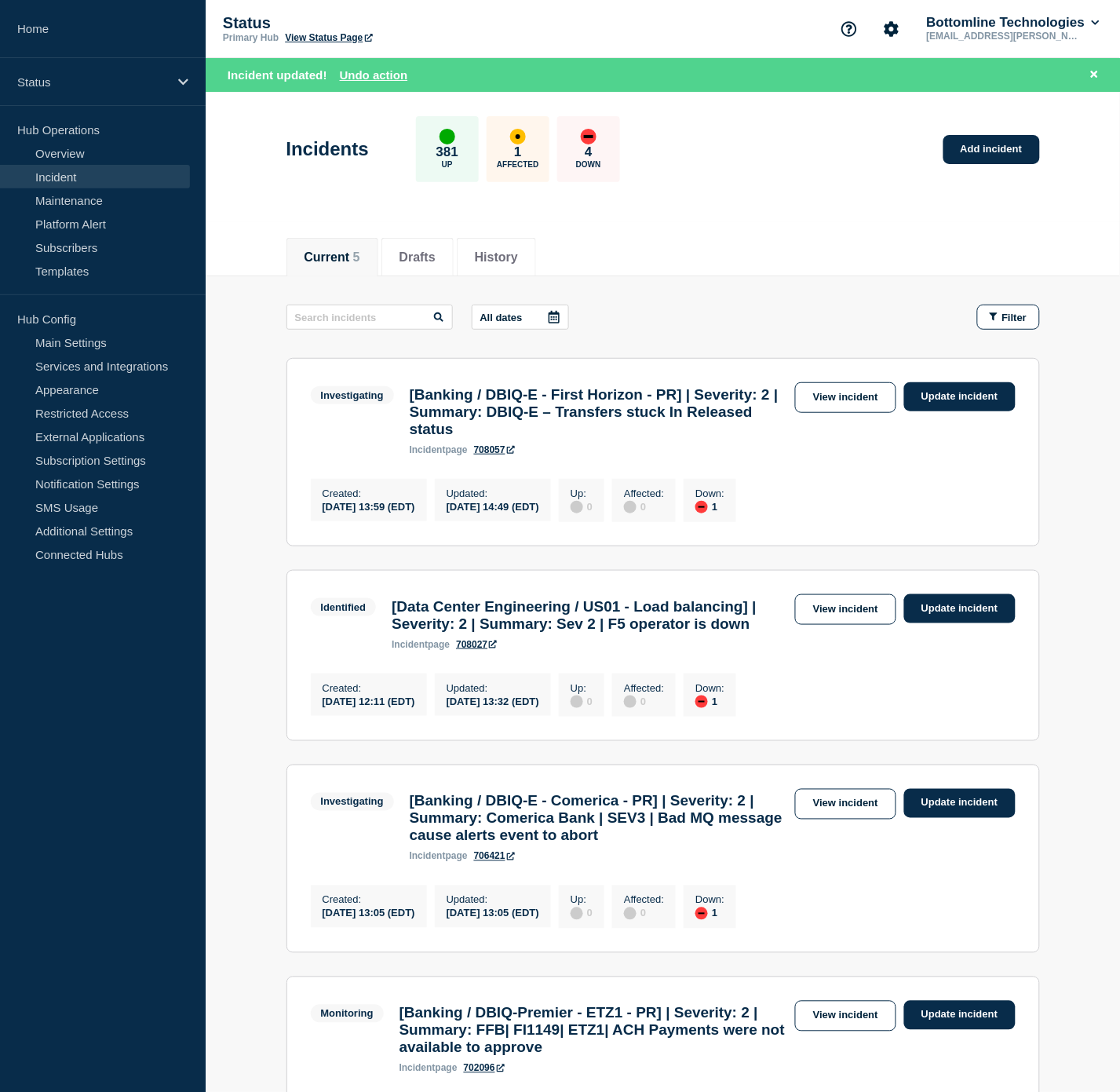
click at [821, 414] on div "Investigating [Banking / DBIQ-E - First Horizon - PR] | Severity: 2 | Summary: …" at bounding box center [663, 418] width 705 height 73
click at [838, 403] on link "View incident" at bounding box center [846, 397] width 101 height 30
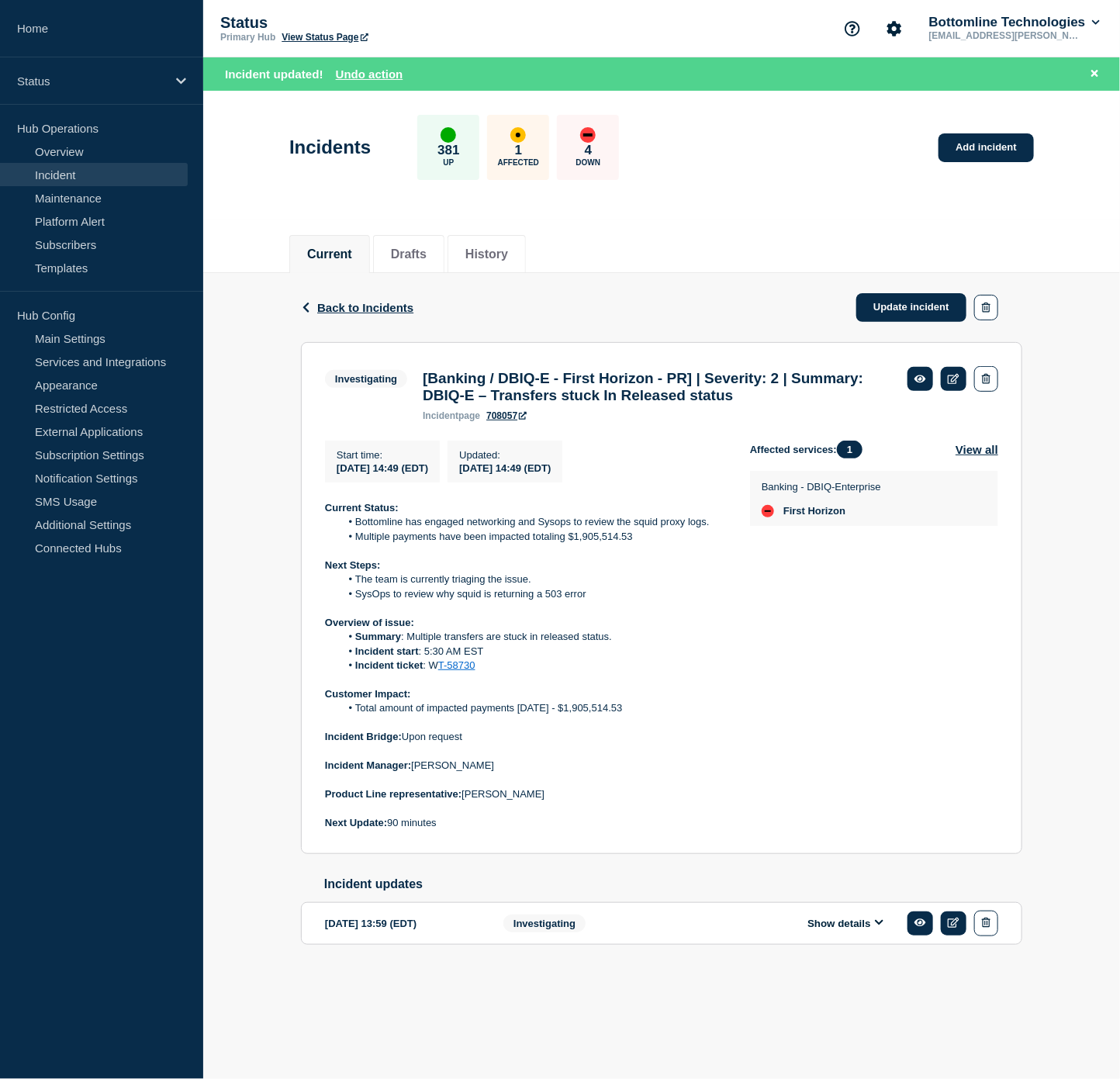
click at [540, 284] on div "Back Back to Incidents Update incident" at bounding box center [661, 307] width 721 height 69
click at [702, 1010] on main "Incidents 381 Up 1 Affected 4 Down Add incident Current Drafts History Back Bac…" at bounding box center [662, 554] width 917 height 927
